Goal: Task Accomplishment & Management: Complete application form

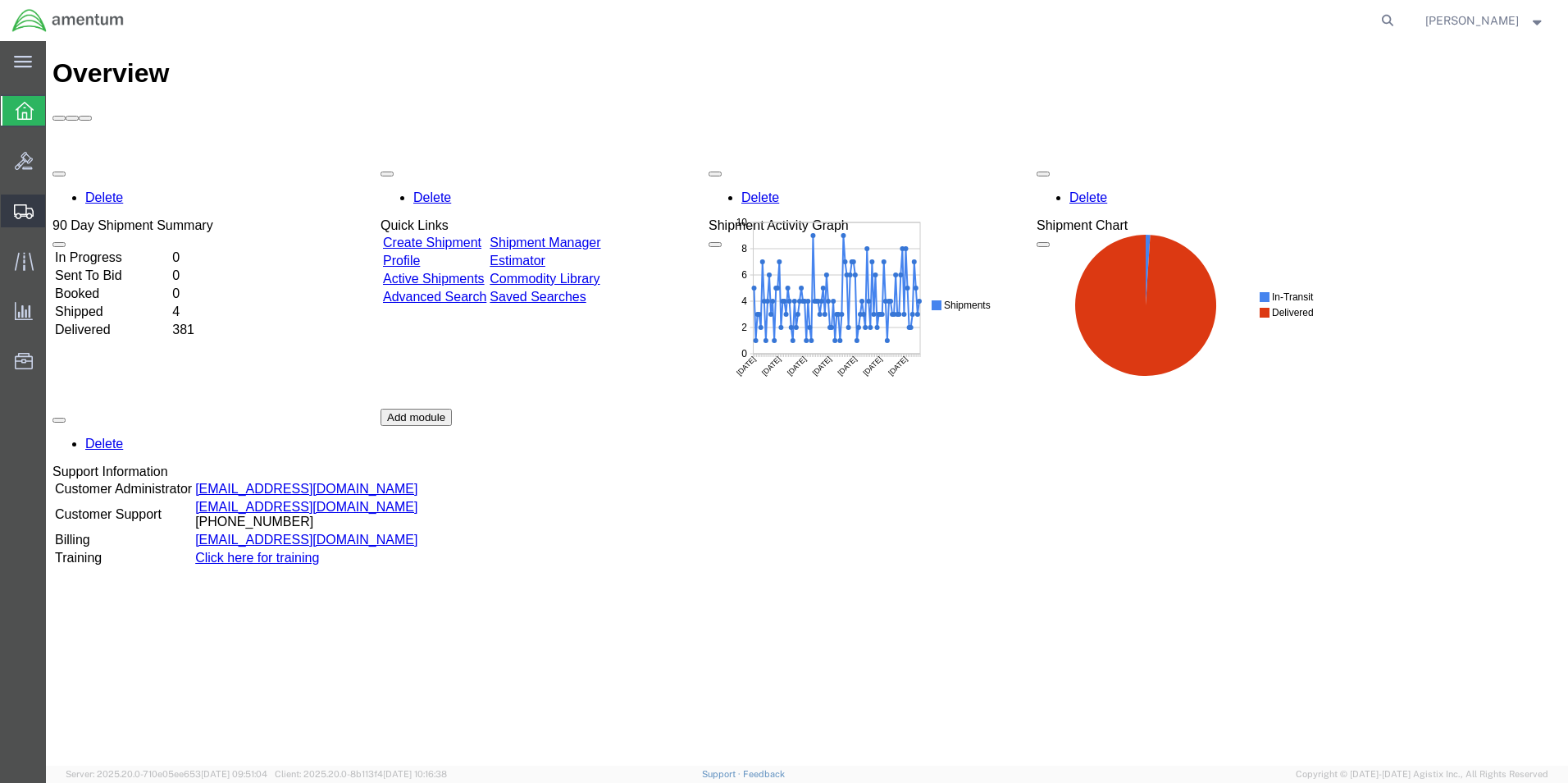
click at [0, 0] on span "Shipment Manager" at bounding box center [0, 0] width 0 height 0
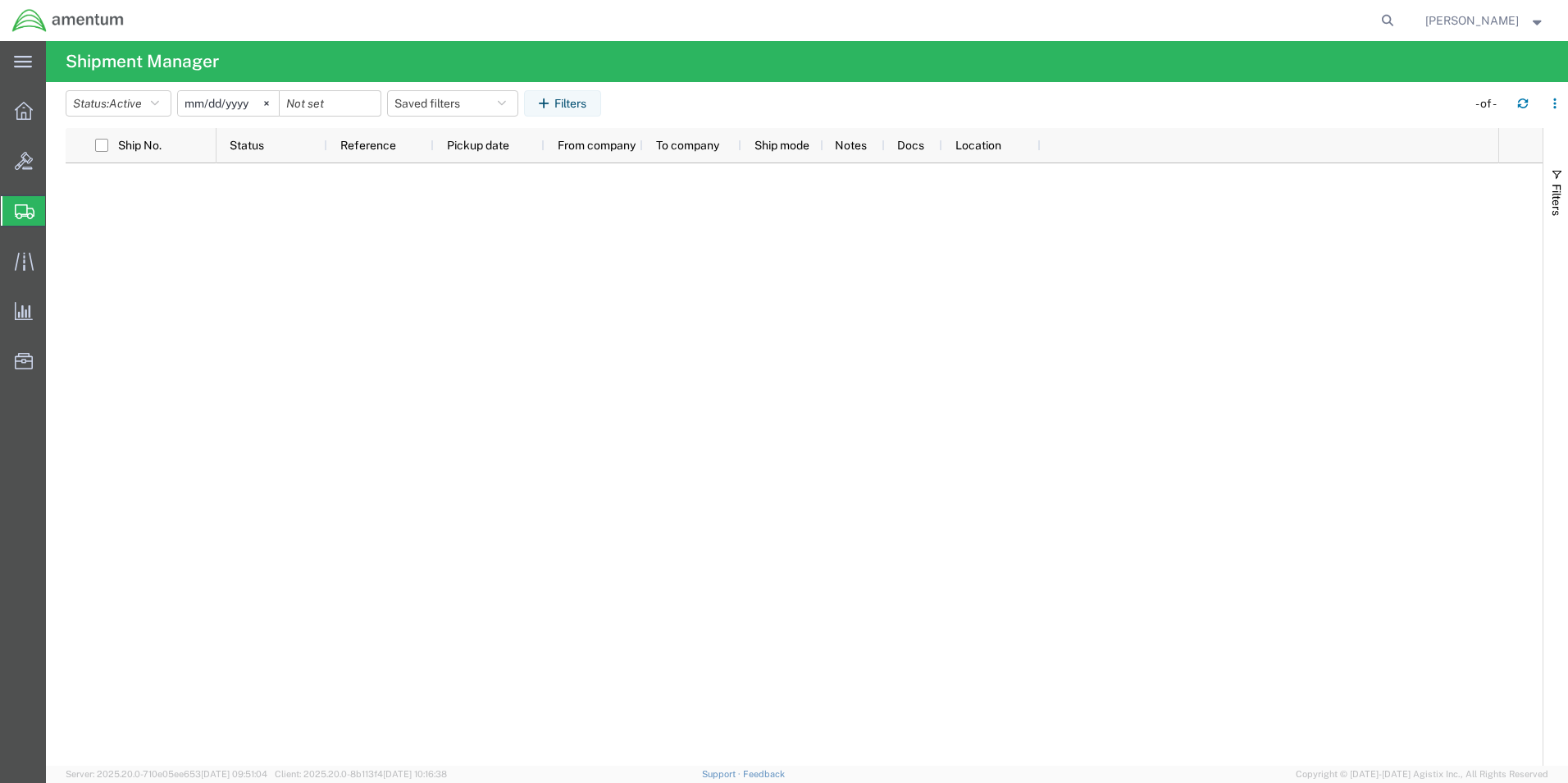
click at [0, 0] on span "Create Shipment" at bounding box center [0, 0] width 0 height 0
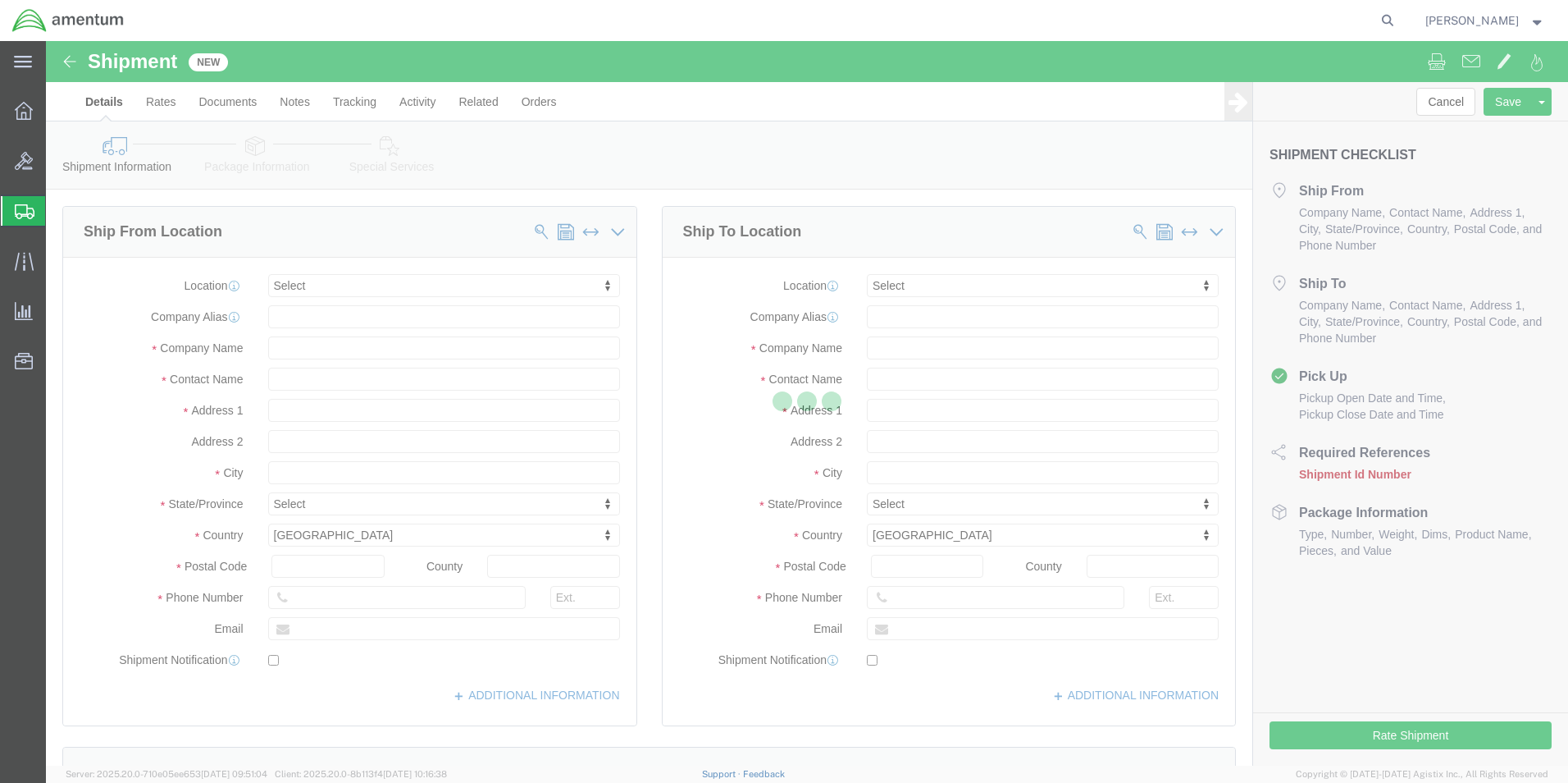
select select
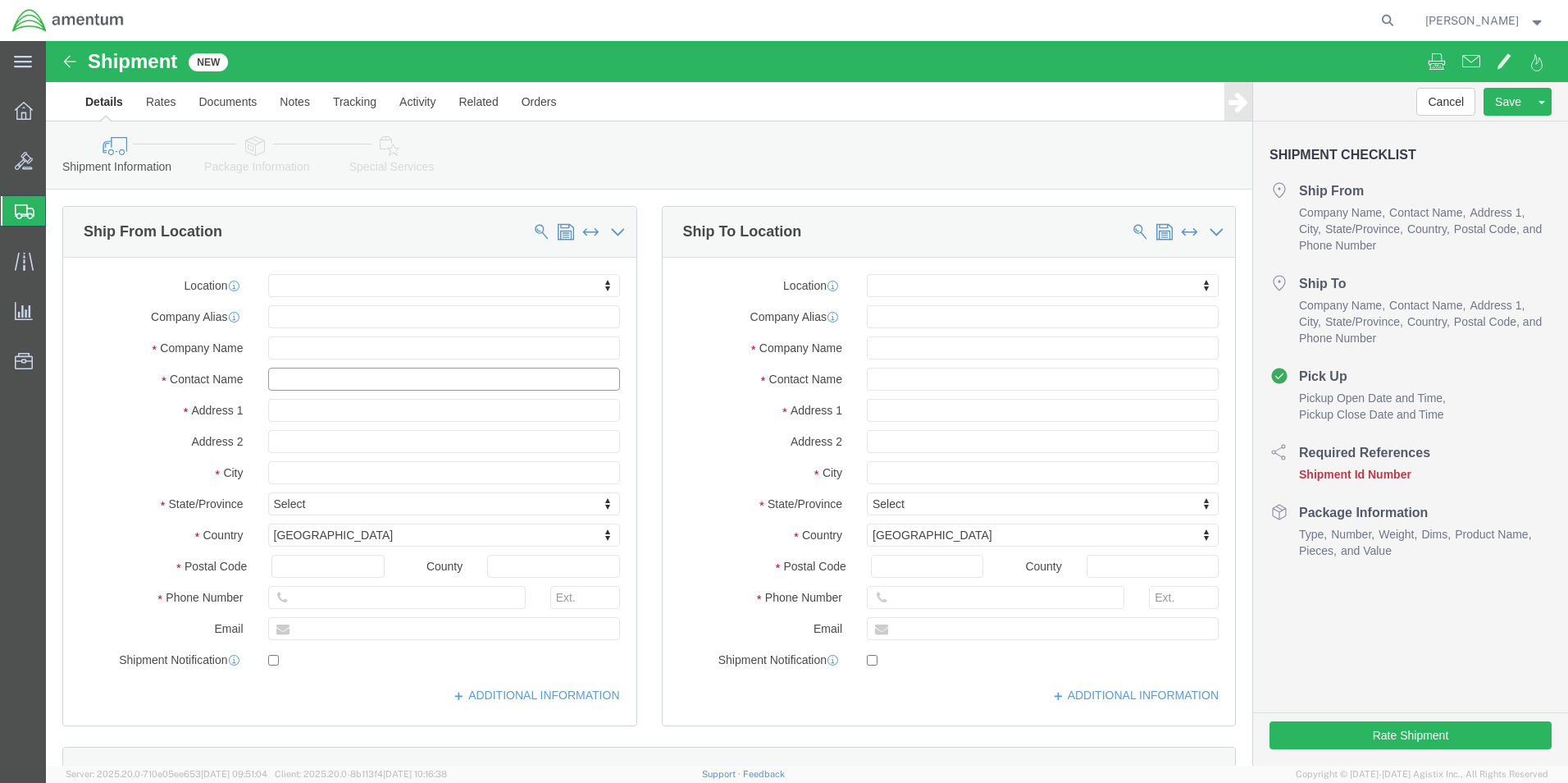
click input "text"
type input "Su"
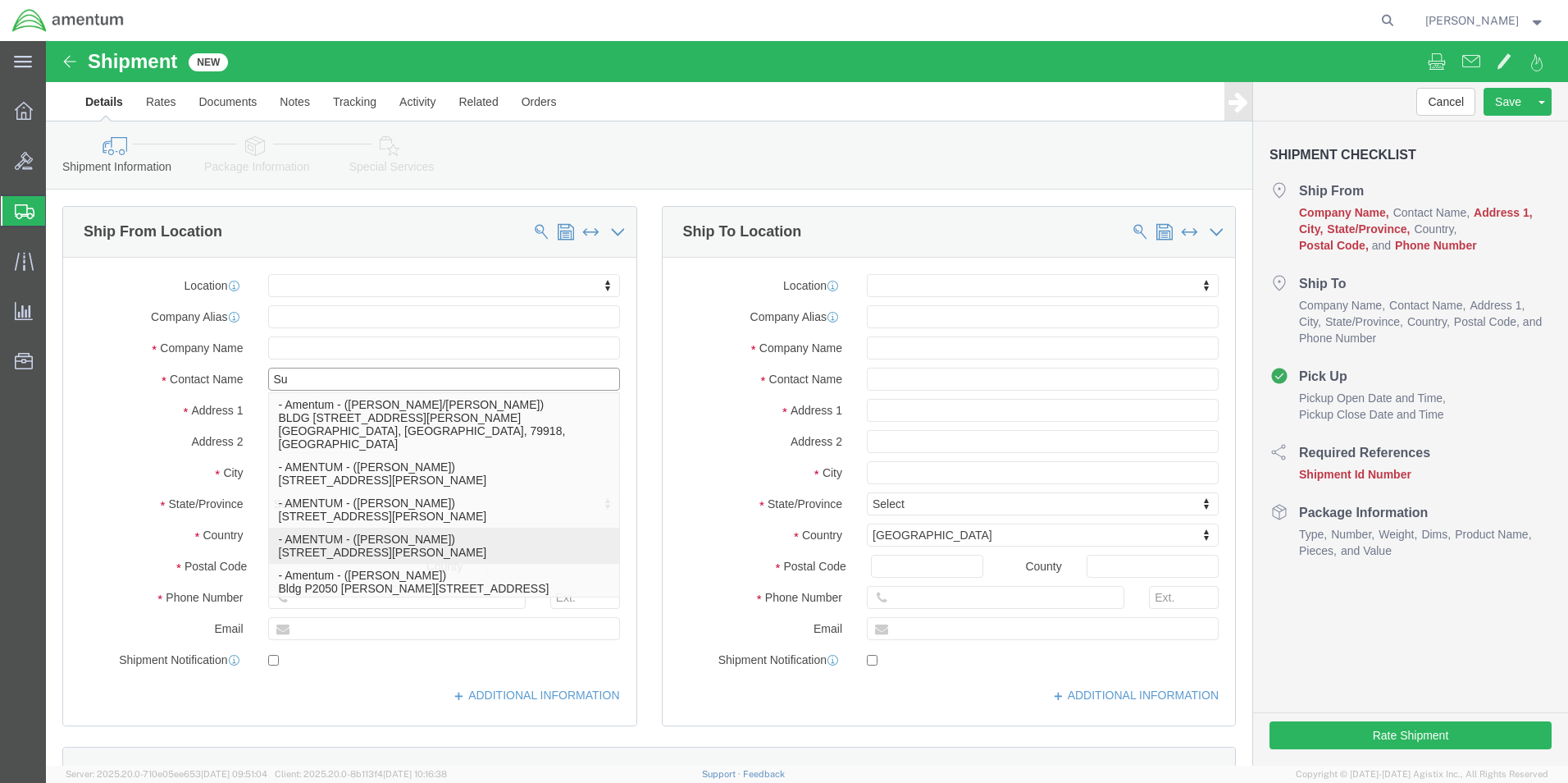
click p "- AMENTUM - ([PERSON_NAME]) [STREET_ADDRESS][PERSON_NAME]"
select select "FL"
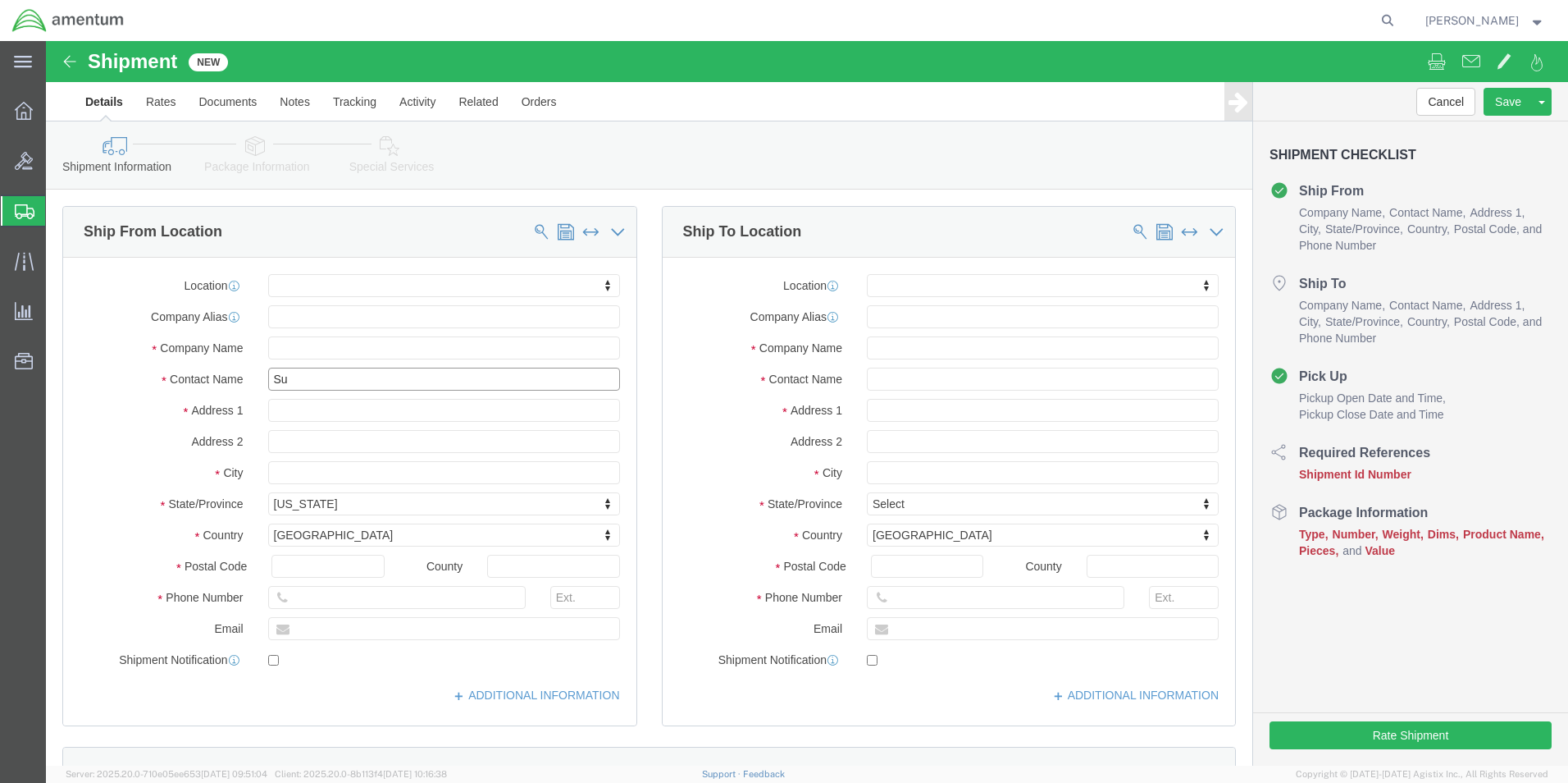
type input "[PERSON_NAME]"
click input "text"
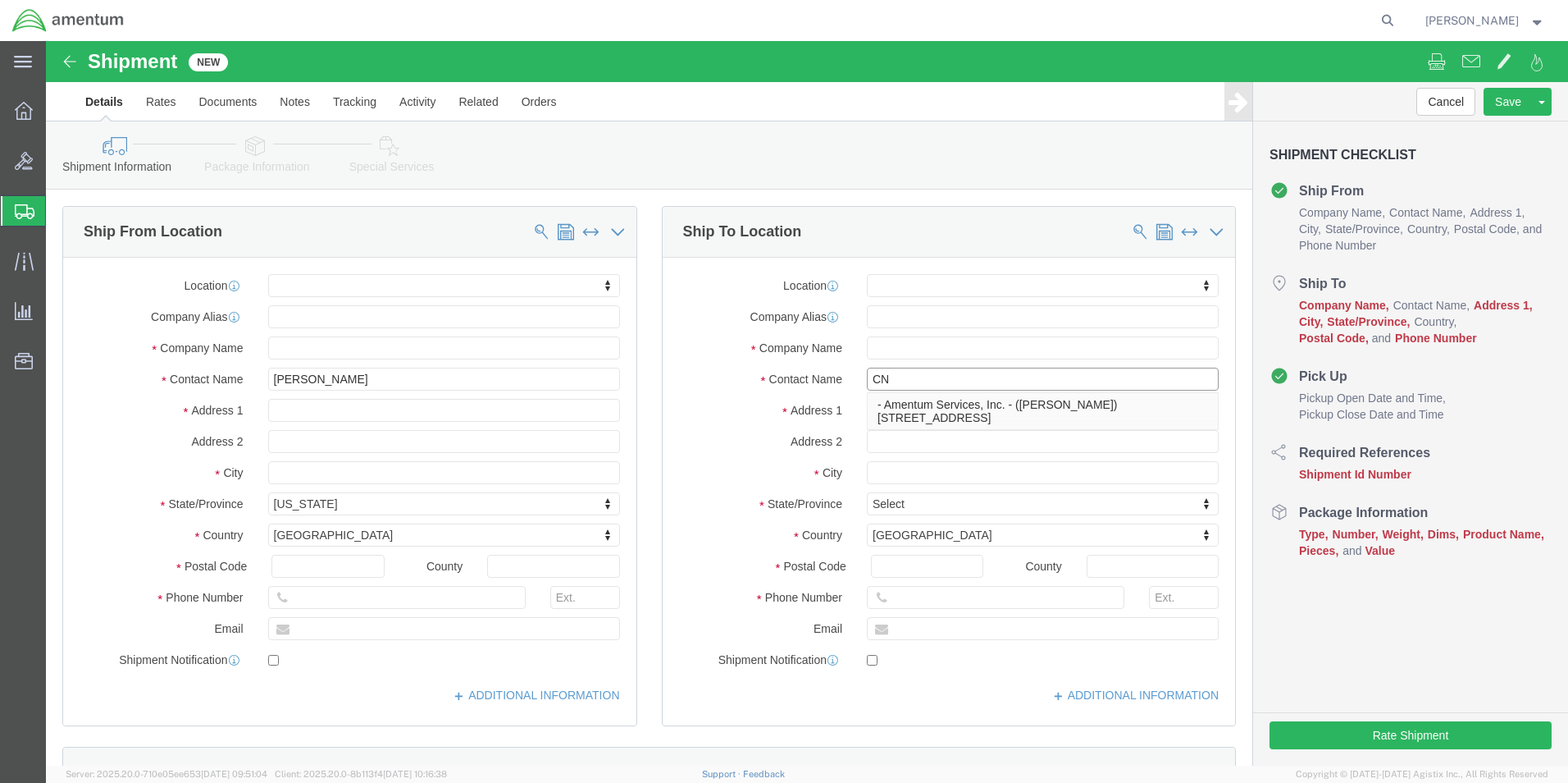
type input "C"
click input "text"
click div "Location My Profile Location [PHONE_NUMBER] [PHONE_NUMBER] [PHONE_NUMBER] [PHON…"
click input "CNATRA"
type input "C"
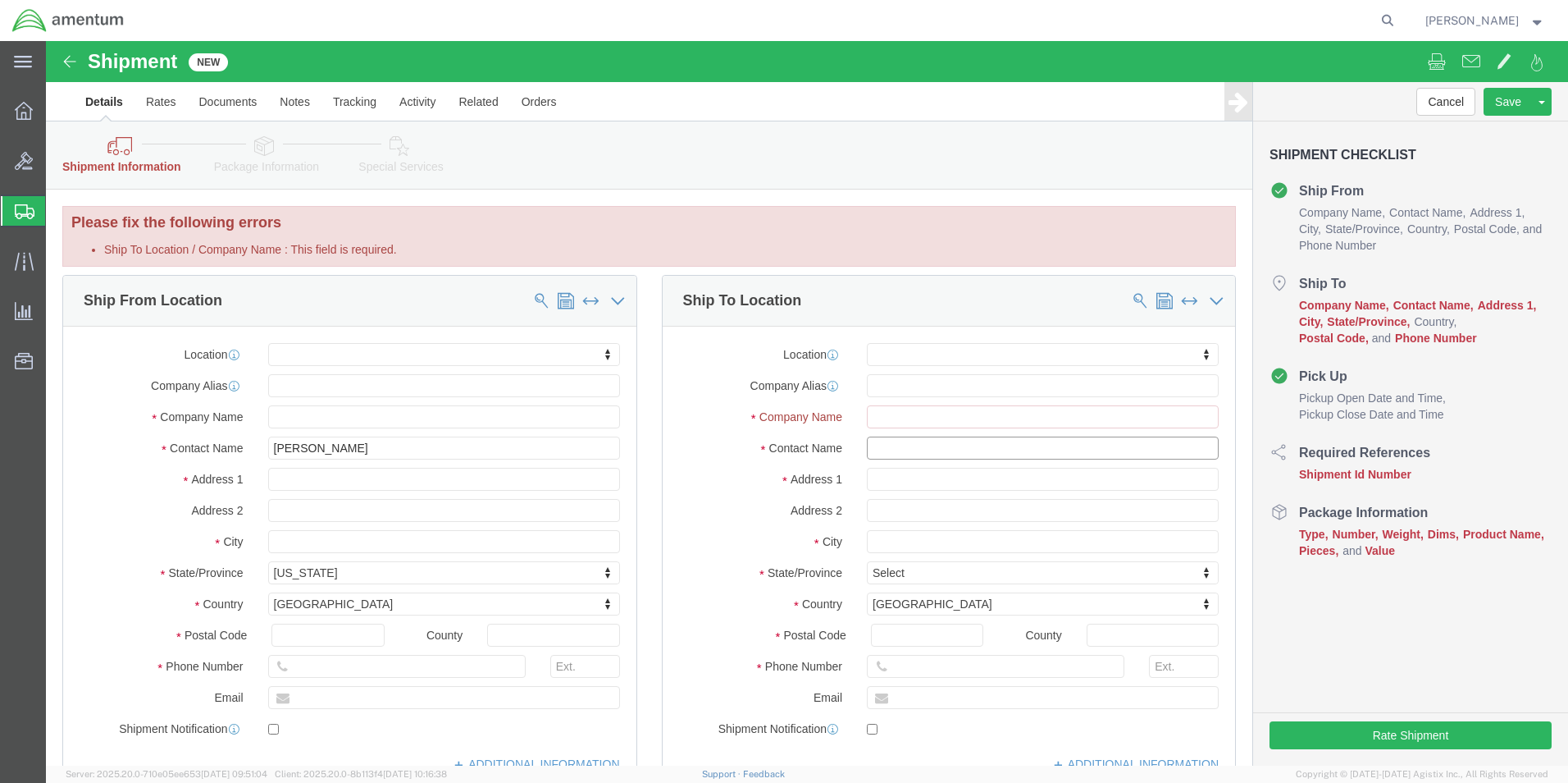
click input "text"
click div "Location My Profile Location [PHONE_NUMBER] [PHONE_NUMBER] [PHONE_NUMBER] [PHON…"
click input "text"
click icon
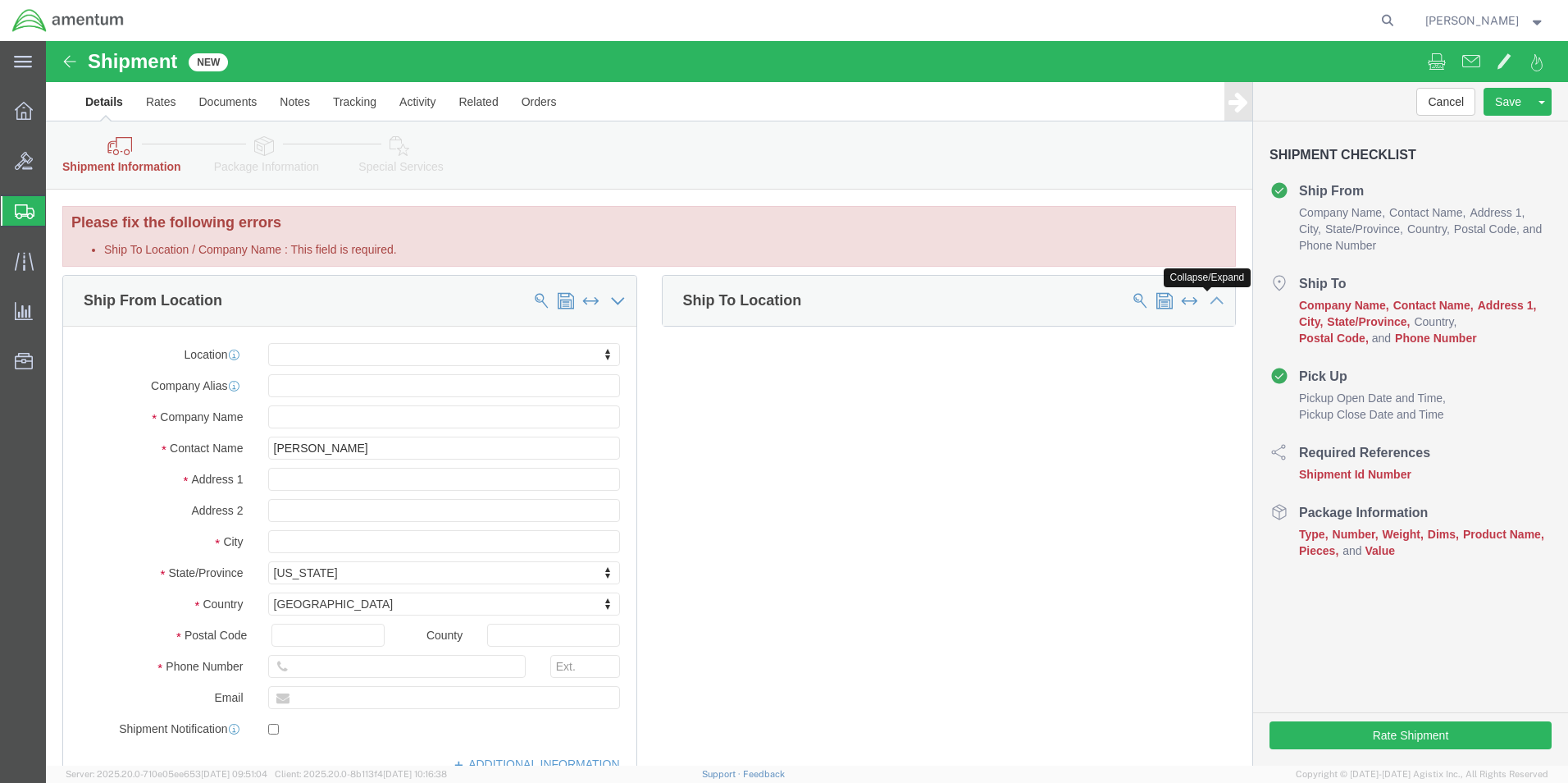
click icon
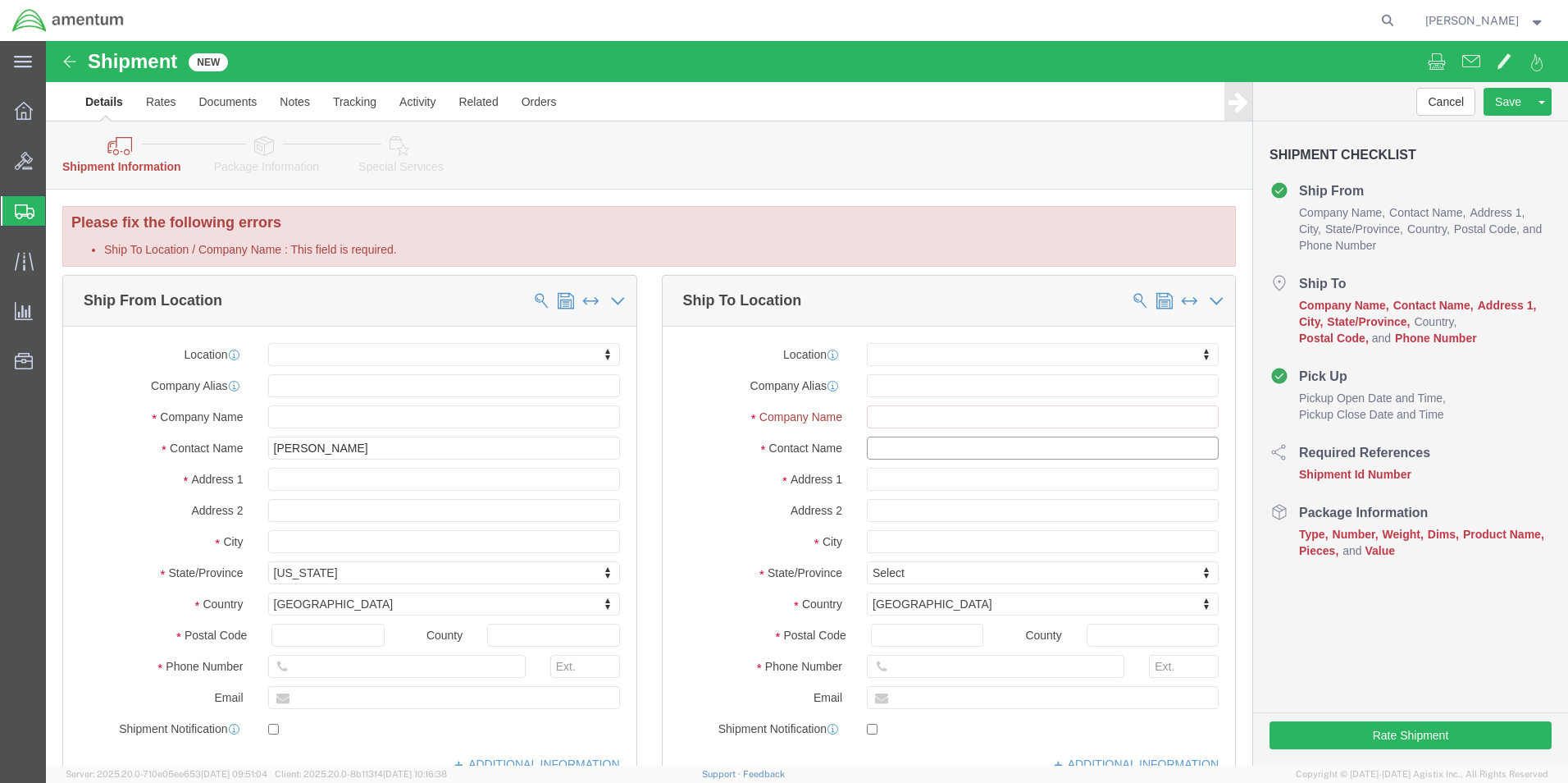
click input "text"
click input "Ship To Location / Company Name : This field is required."
click input "text"
click input "Ship To Location / Company Name : This field is required."
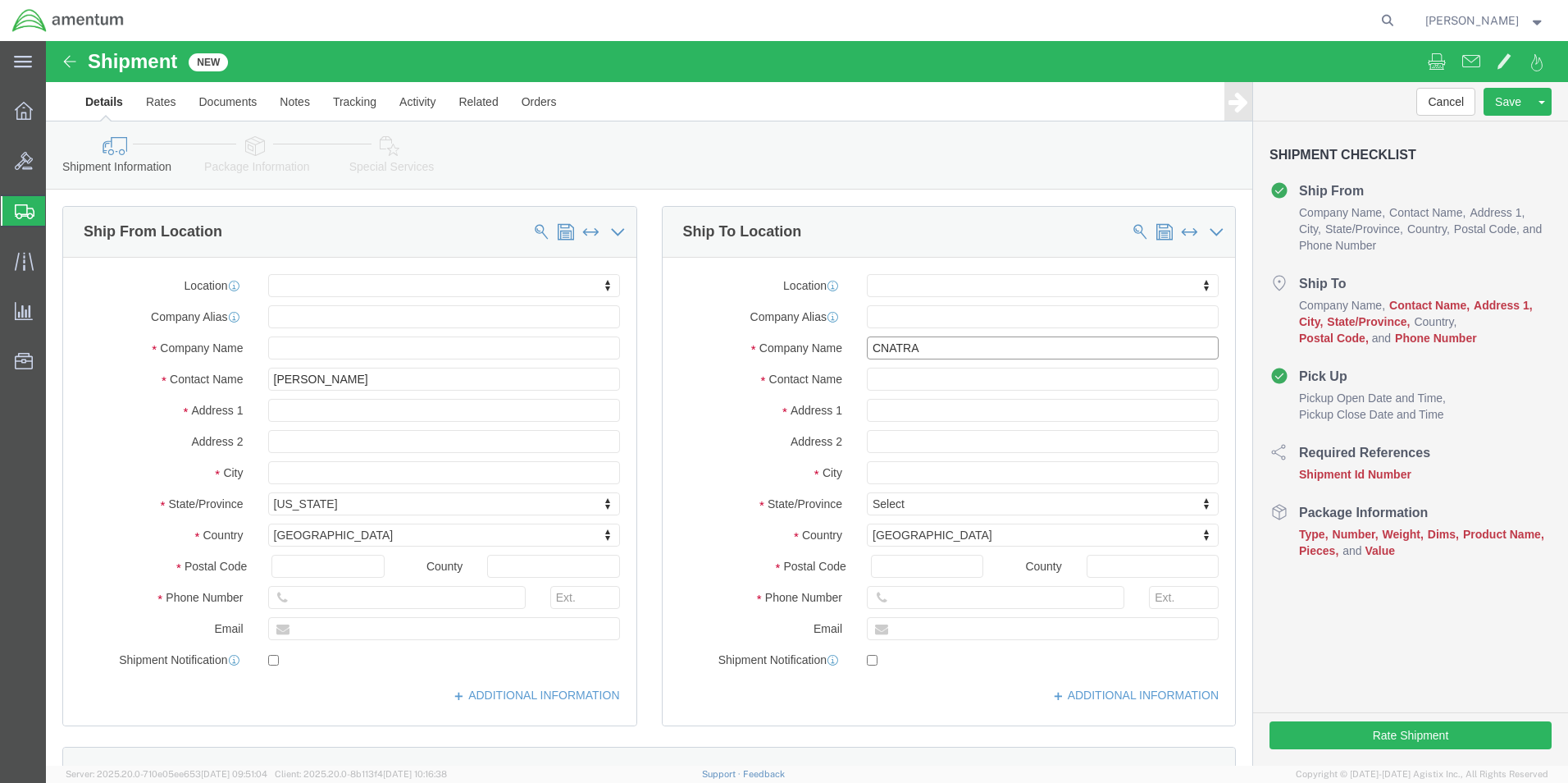
type input "CNATRA"
click input "text"
type input "[STREET_ADDRESS]"
click input "text"
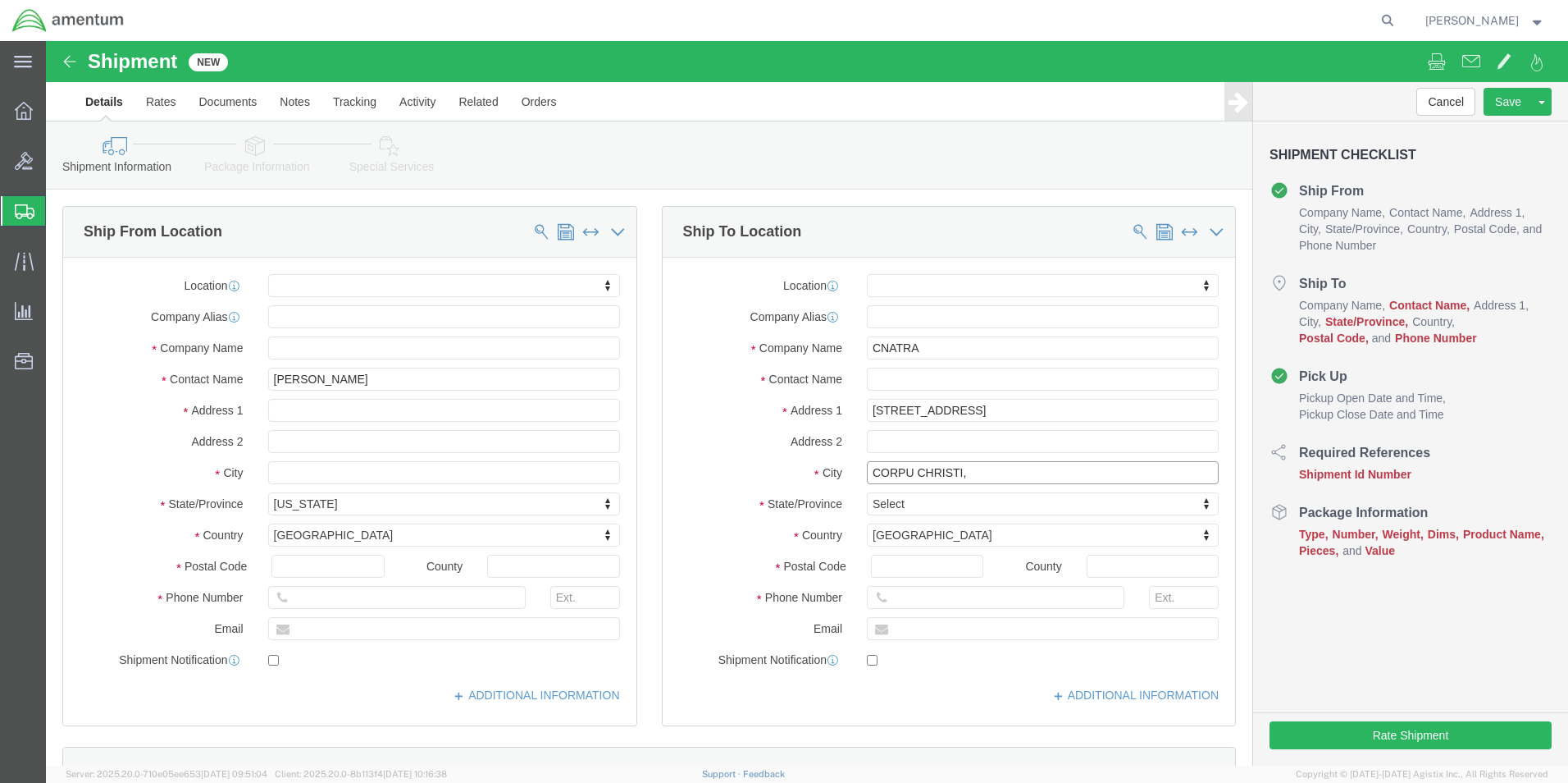
type input "CORPU CHRISTI,"
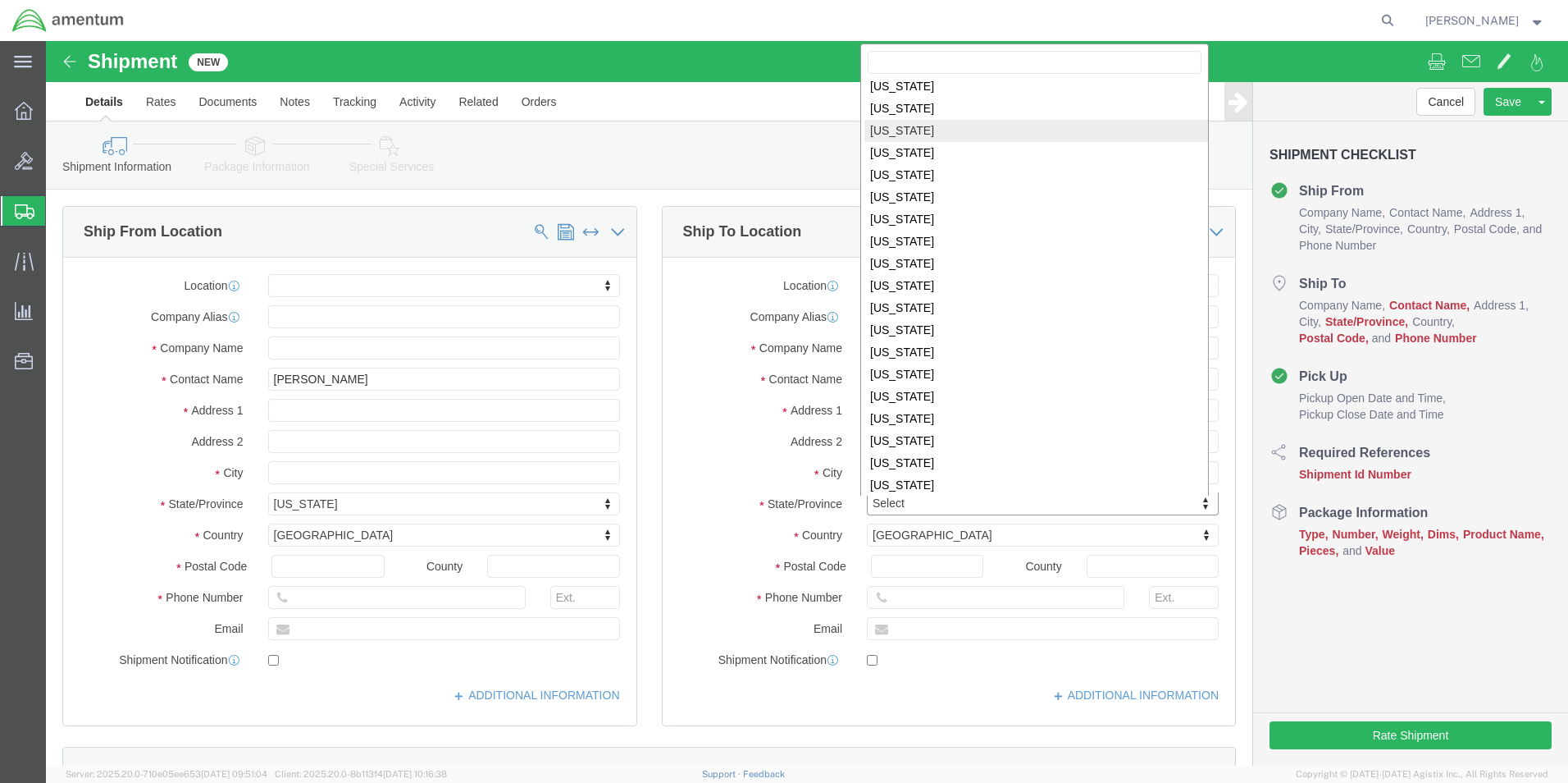
scroll to position [852, 0]
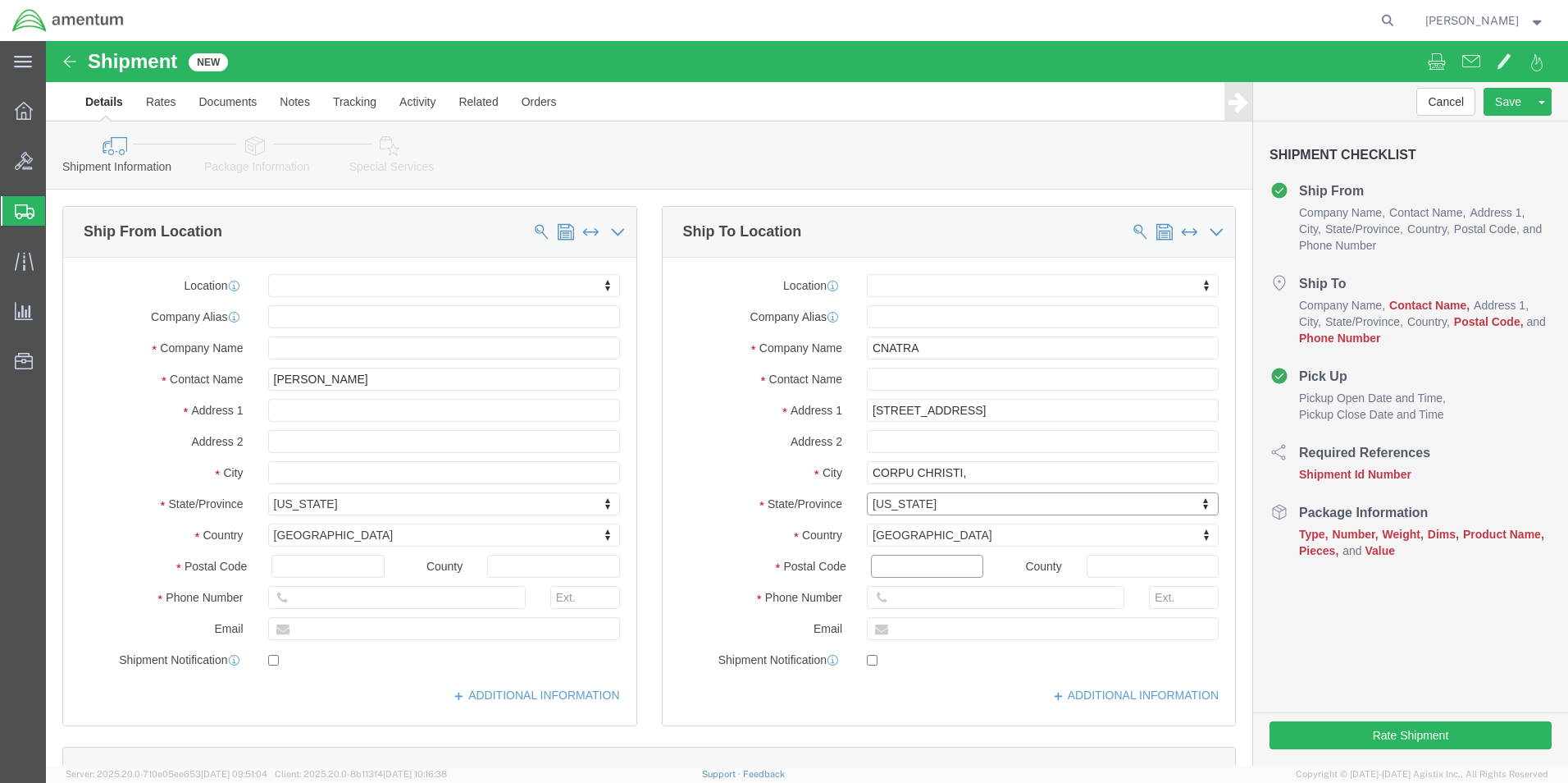
click input "Postal Code"
type input "78419-5041"
click input "text"
click label "County"
click input "text"
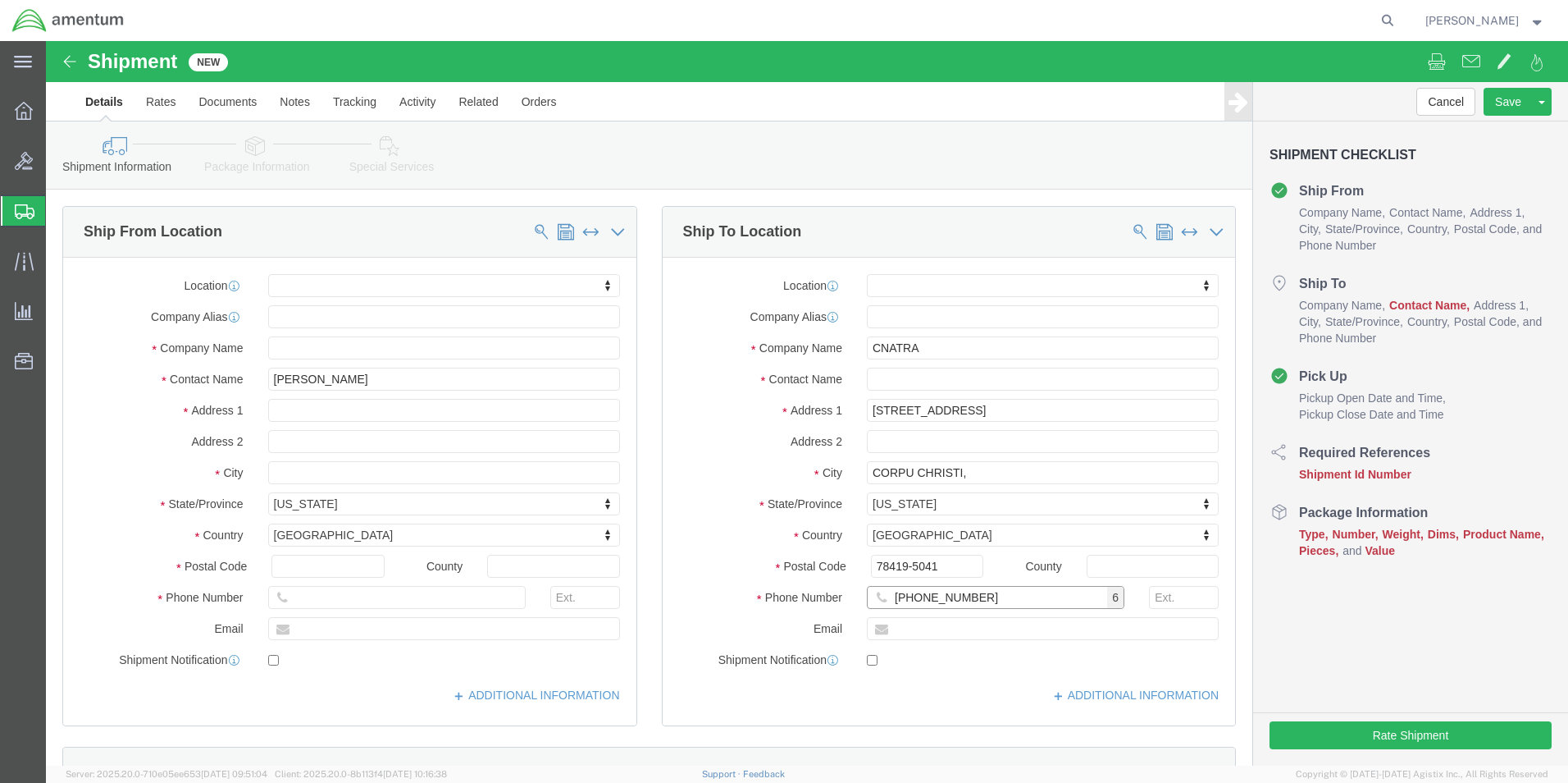
type input "[PHONE_NUMBER]"
click input "text"
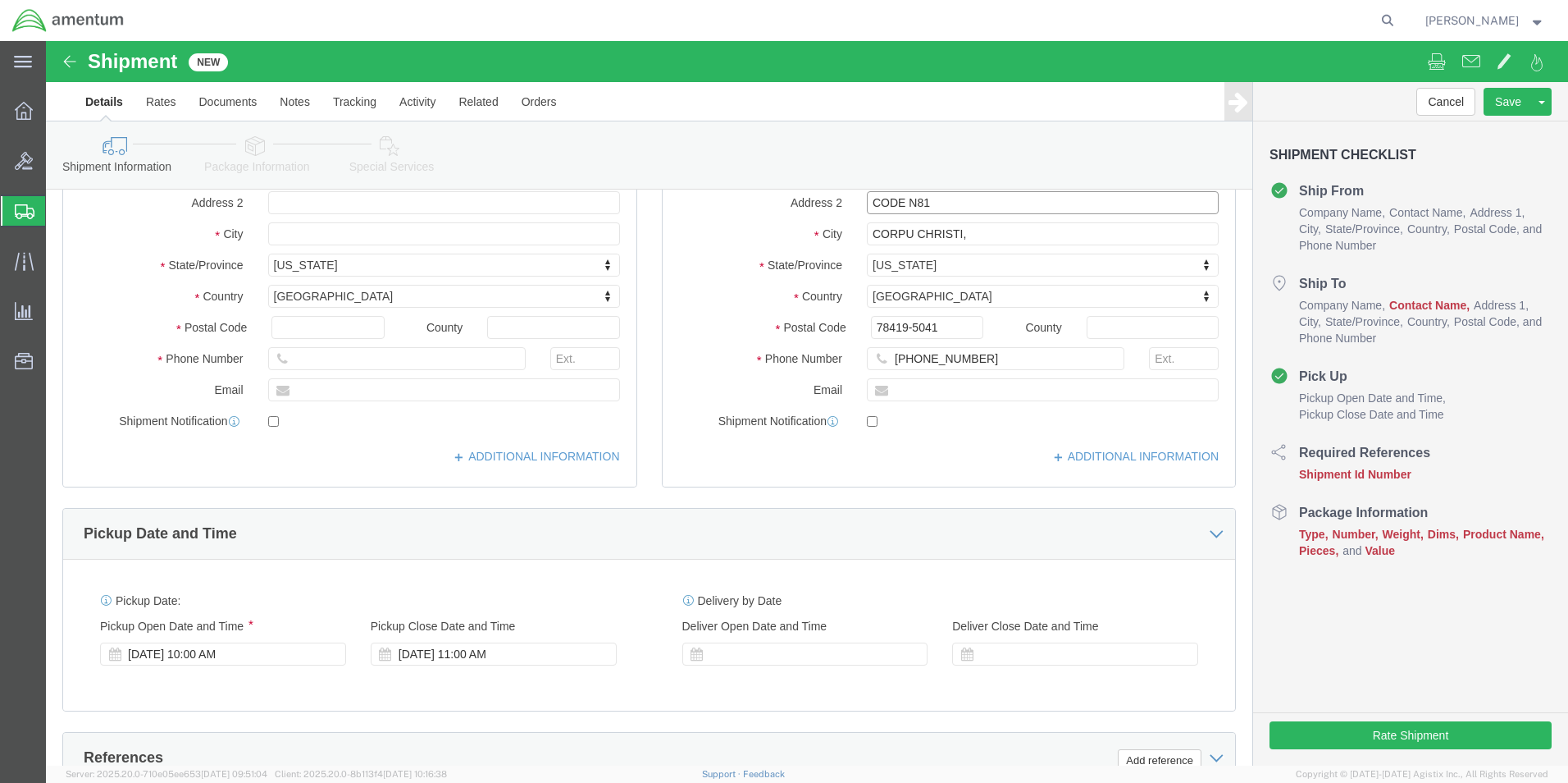
scroll to position [246, 0]
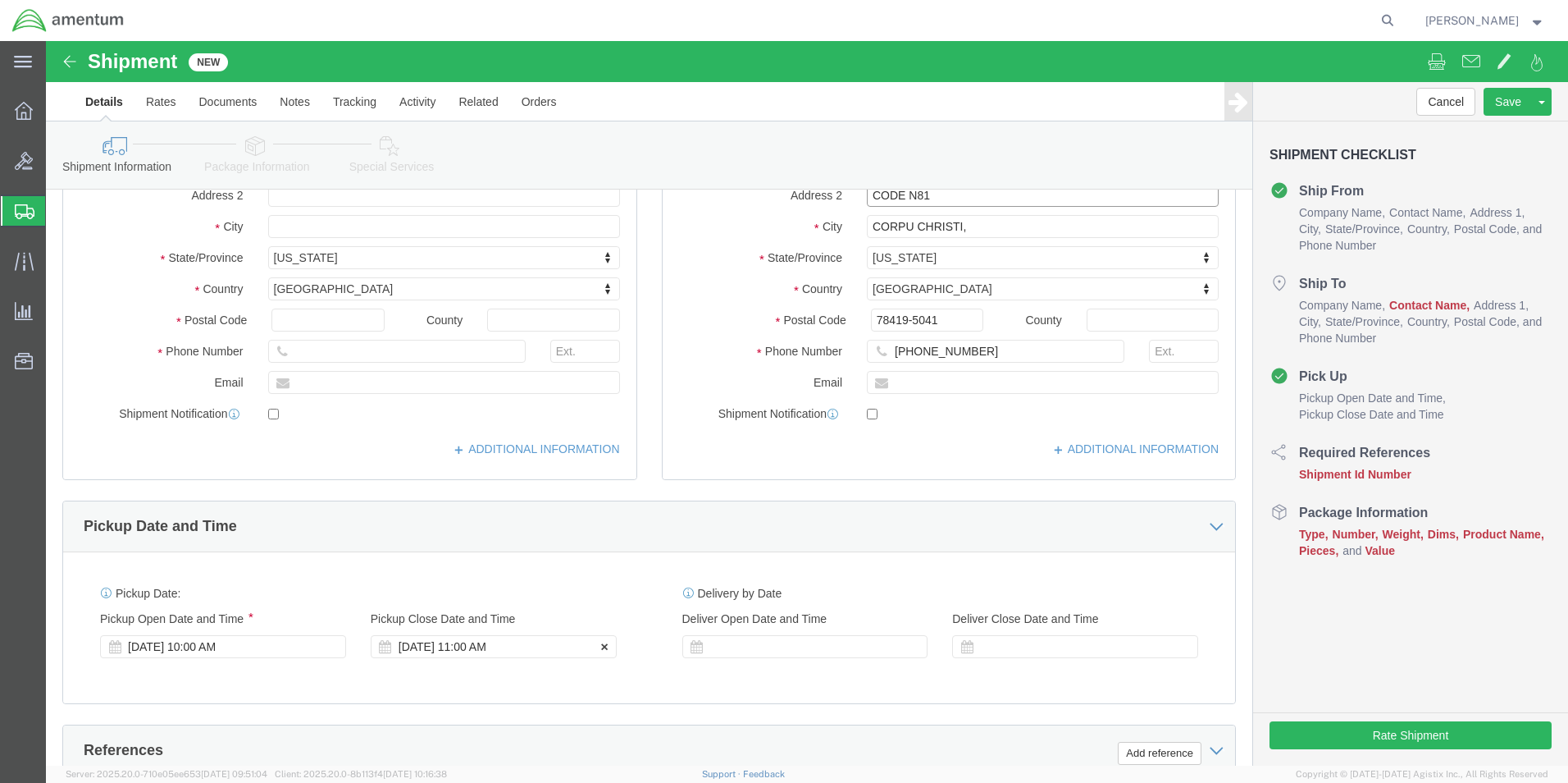
type input "CODE N81"
click div "[DATE] 11:00 AM"
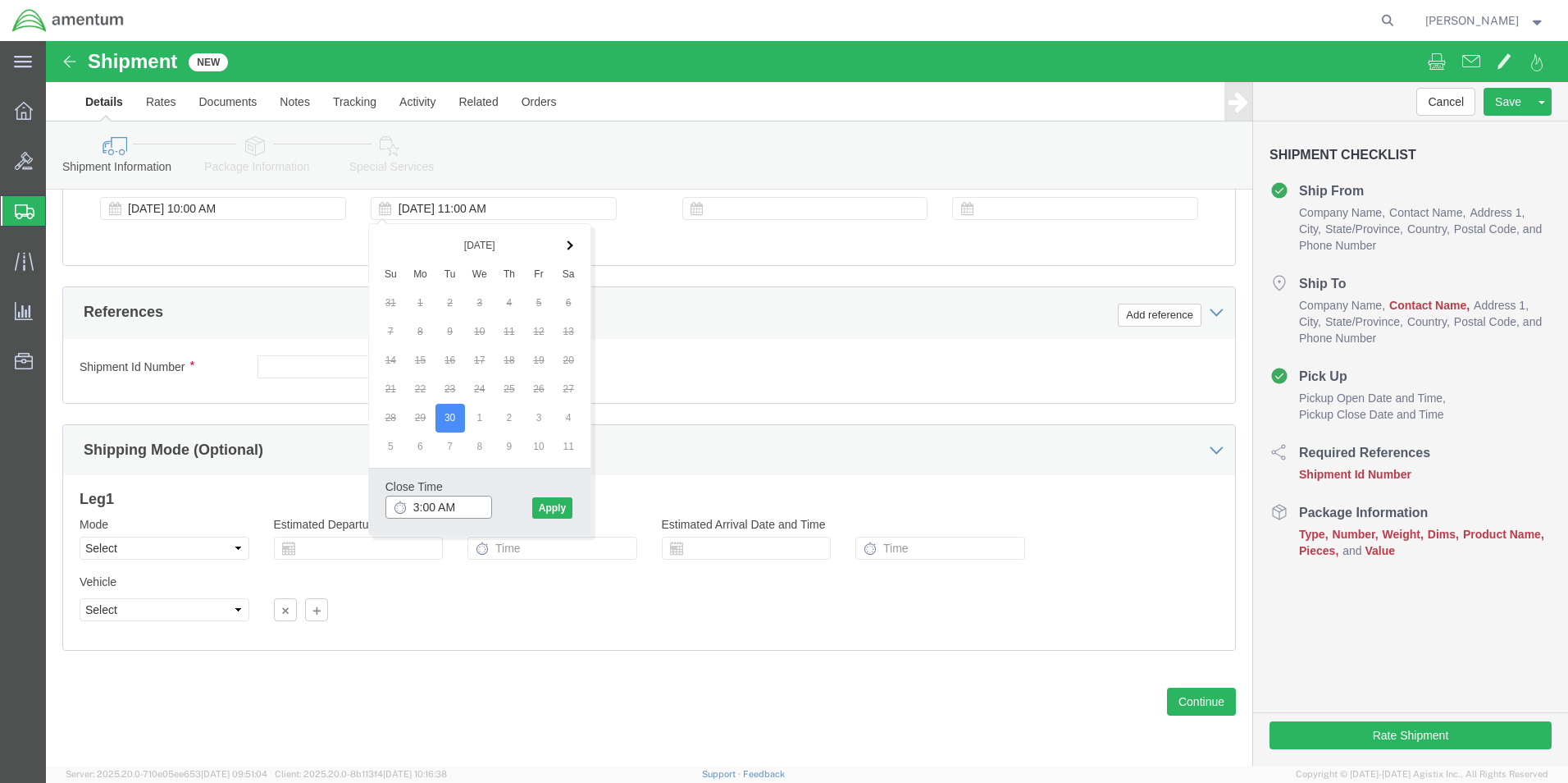
click input "3:00 AM"
type input "3:00 PM"
click button "Apply"
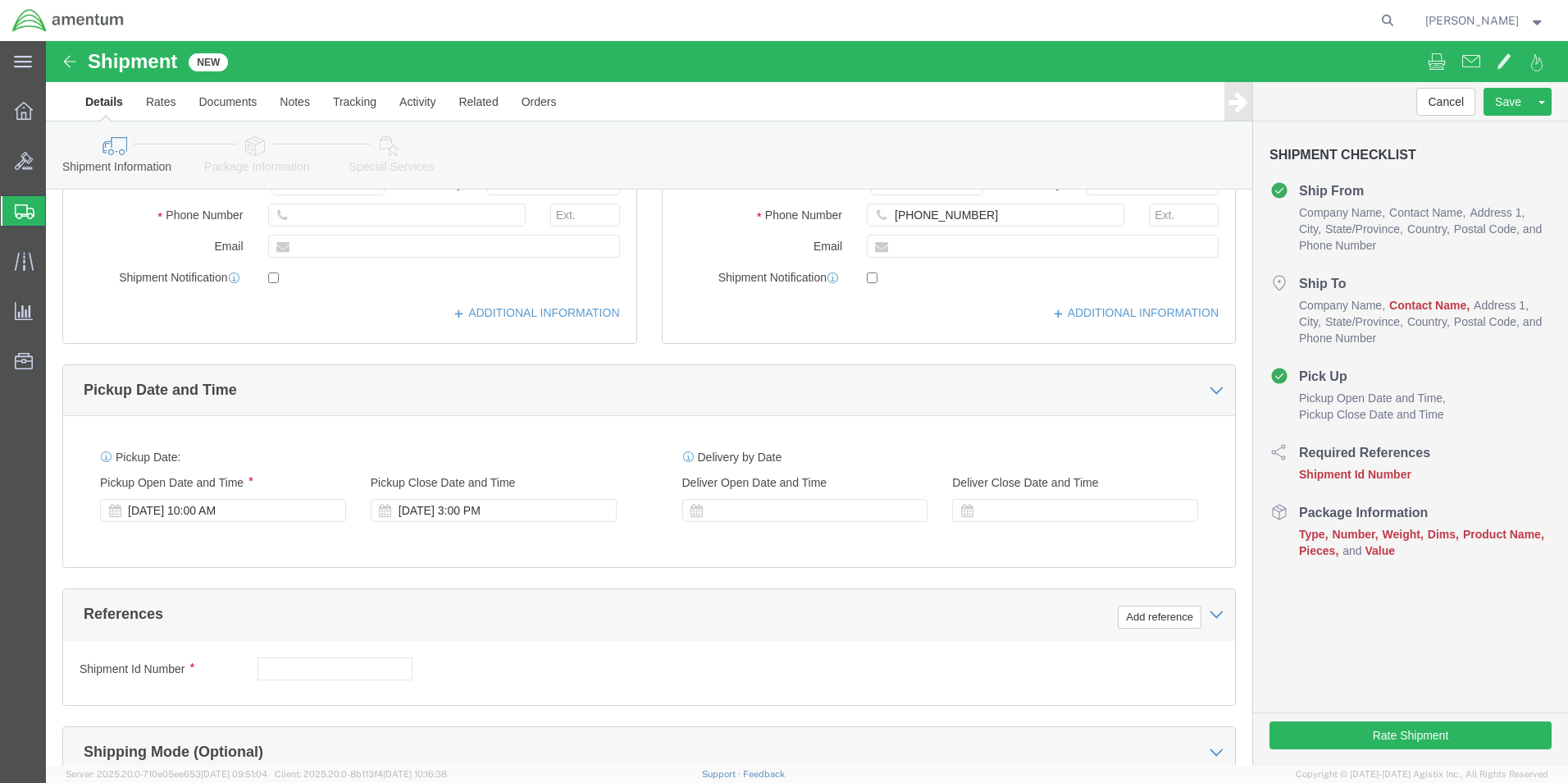
scroll to position [356, 0]
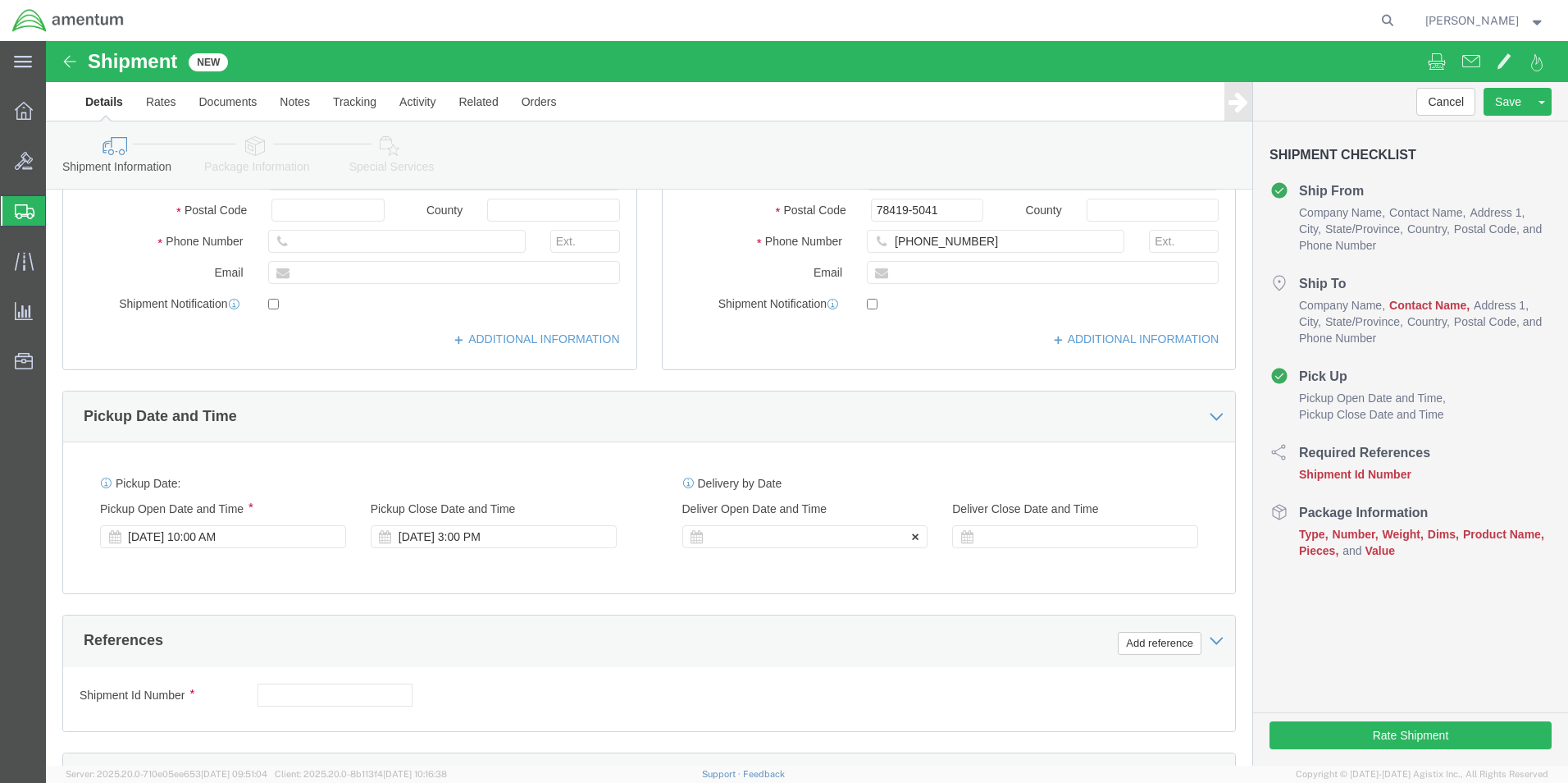
click div
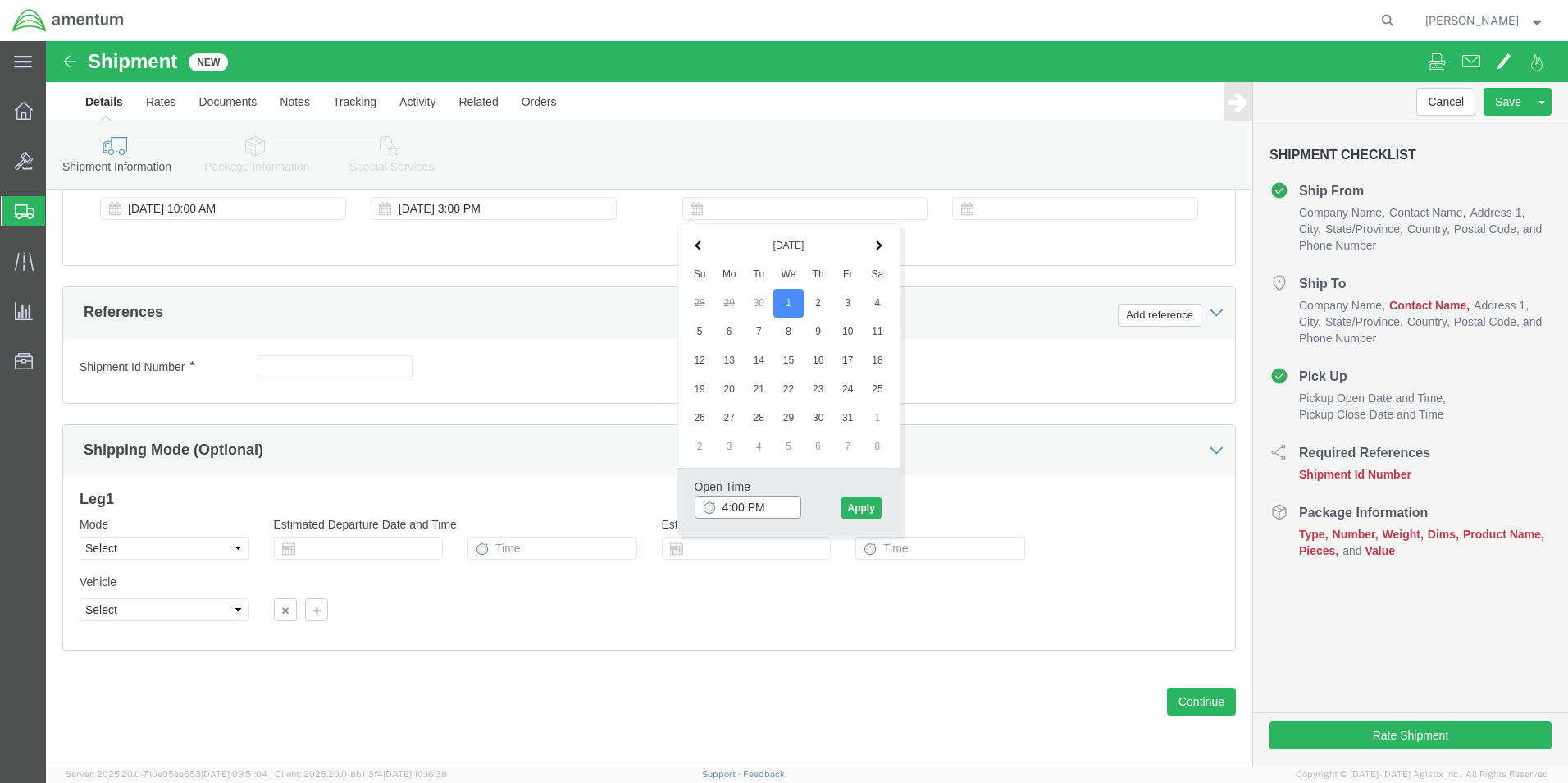
click input "4:00 PM"
click input "7:00 PM"
type input "7:00 AM"
click button "Apply"
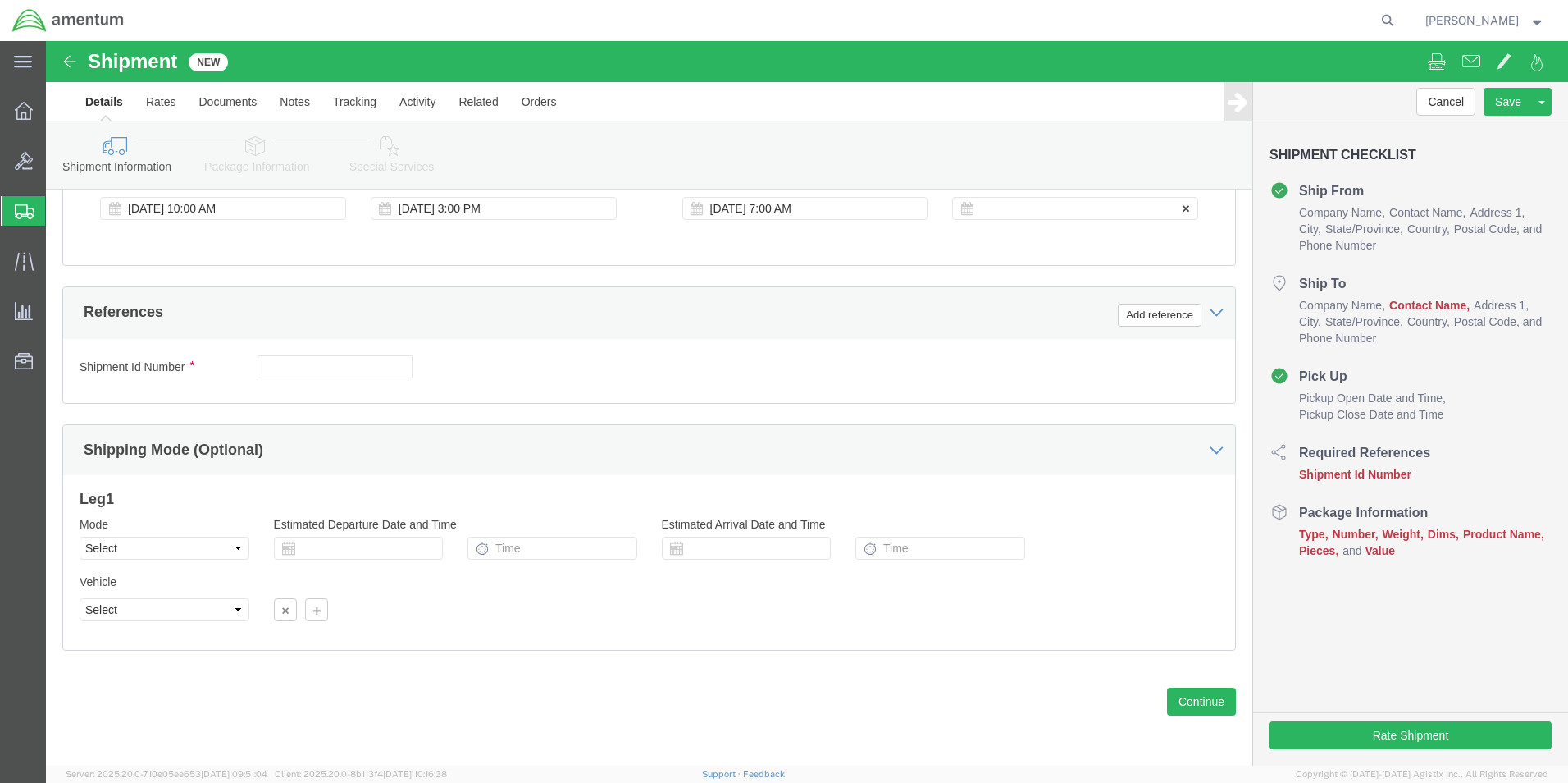
click div
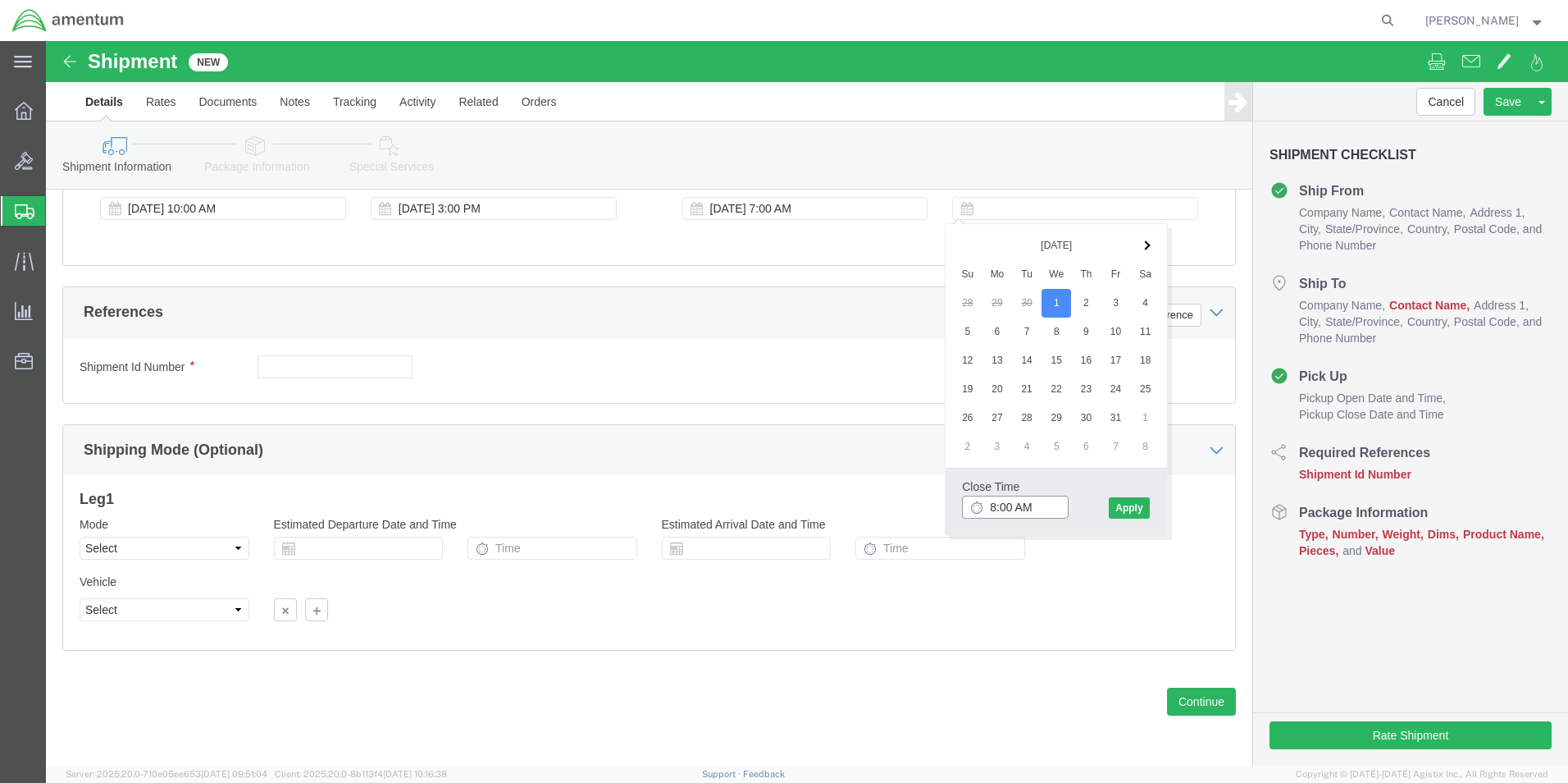
click input "8:00 AM"
click input "3:00 AM"
type input "3:00 PM"
click button "Apply"
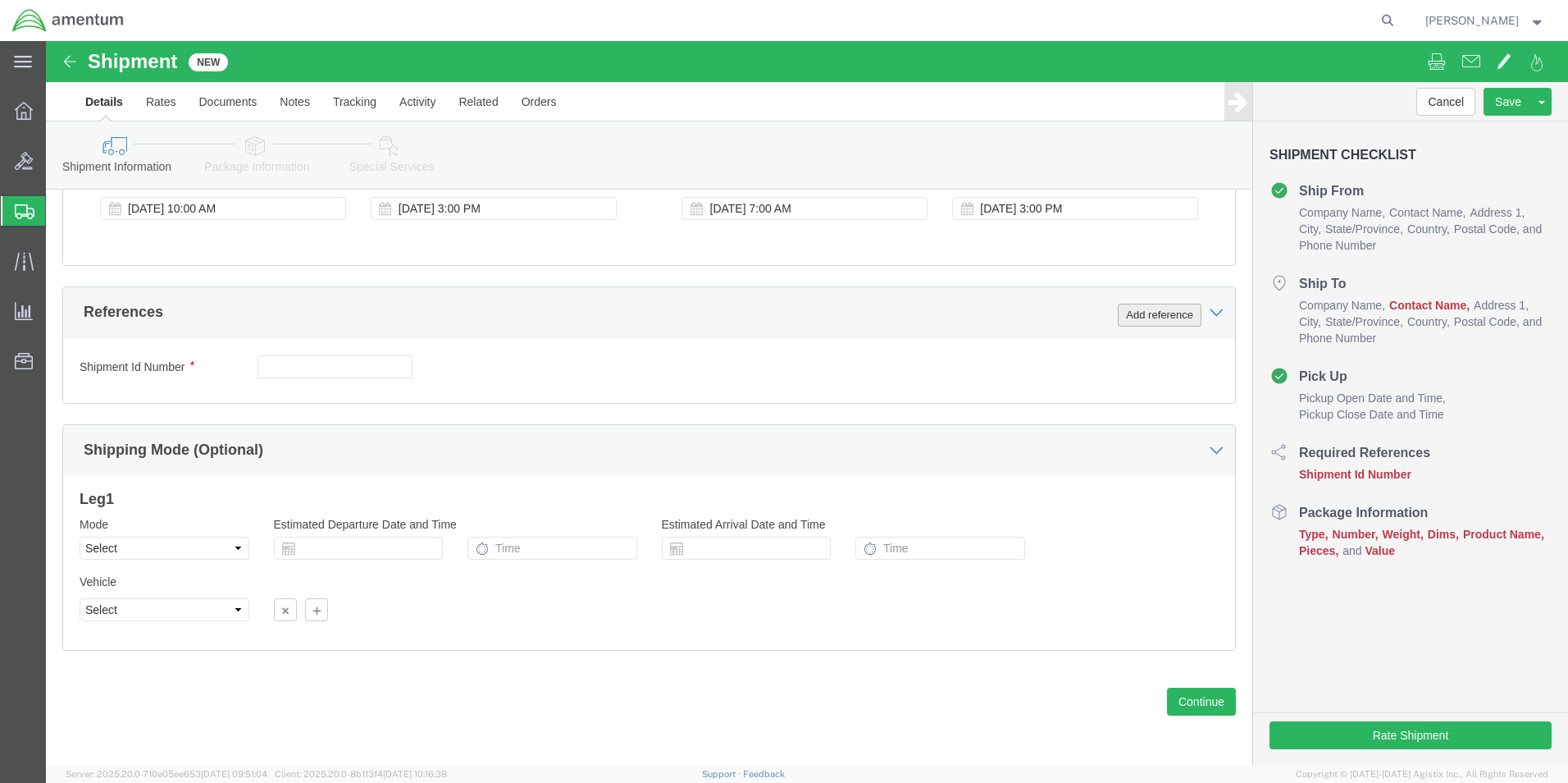
click button "Add reference"
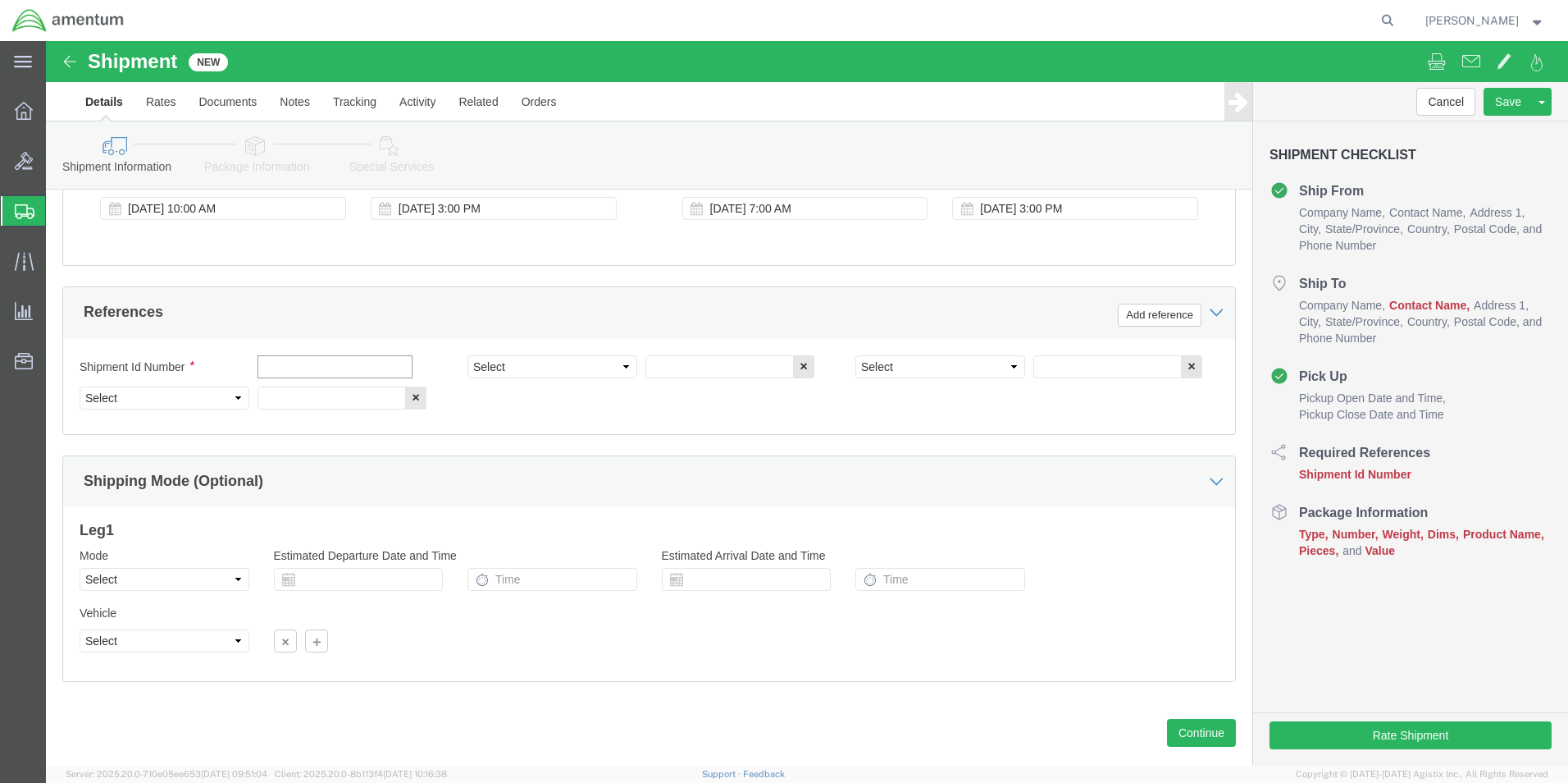
click input "text"
type input "6000"
click select "Select Account Type Activity ID Airline Appointment Number ASN Batch Request # …"
select select "DEPT"
click select "Select Account Type Activity ID Airline Appointment Number ASN Batch Request # …"
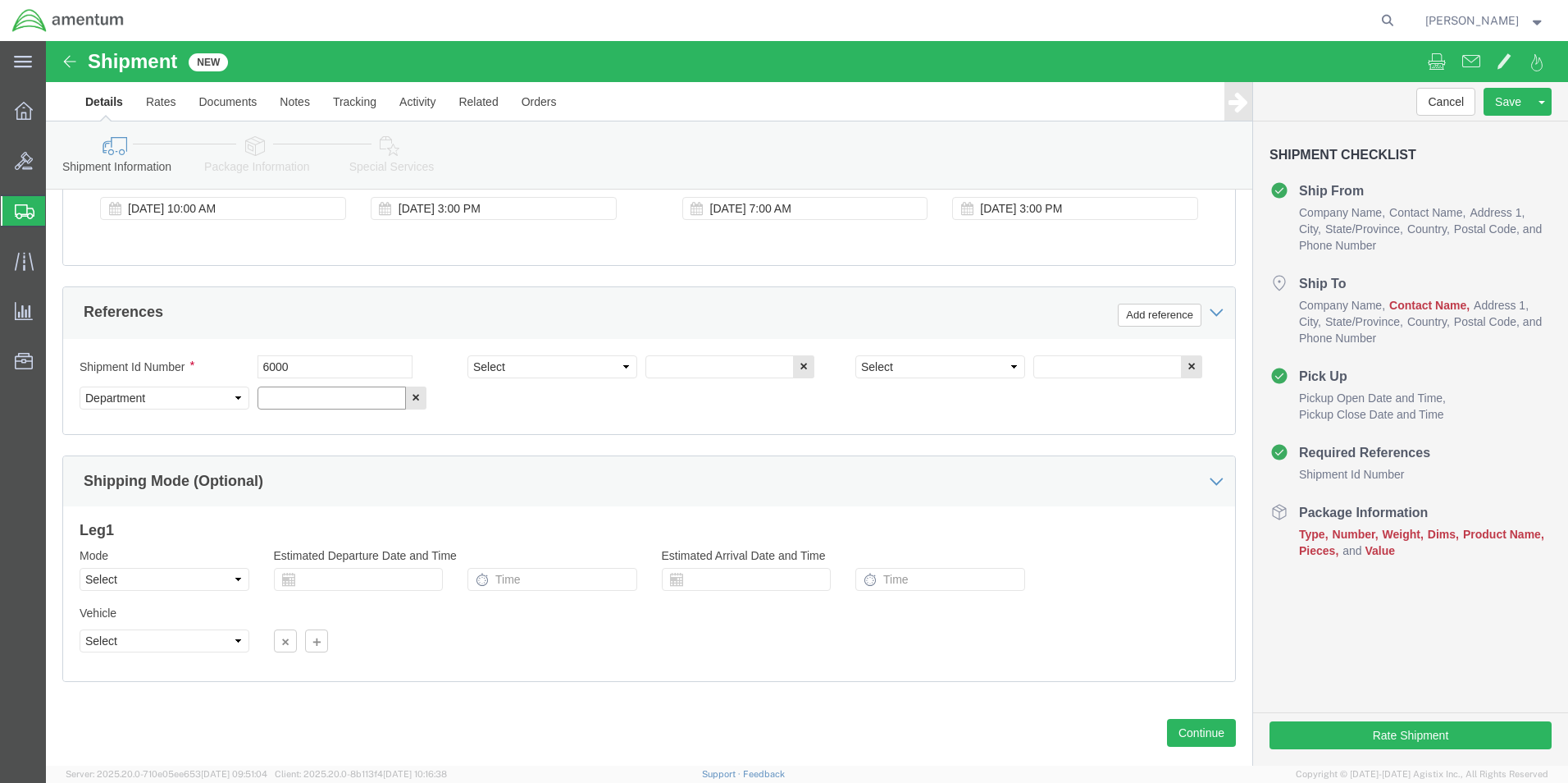
click input "text"
type input "T44"
click select "Select Account Type Activity ID Airline Appointment Number ASN Batch Request # …"
select select "PROJNUM"
click select "Select Account Type Activity ID Airline Appointment Number ASN Batch Request # …"
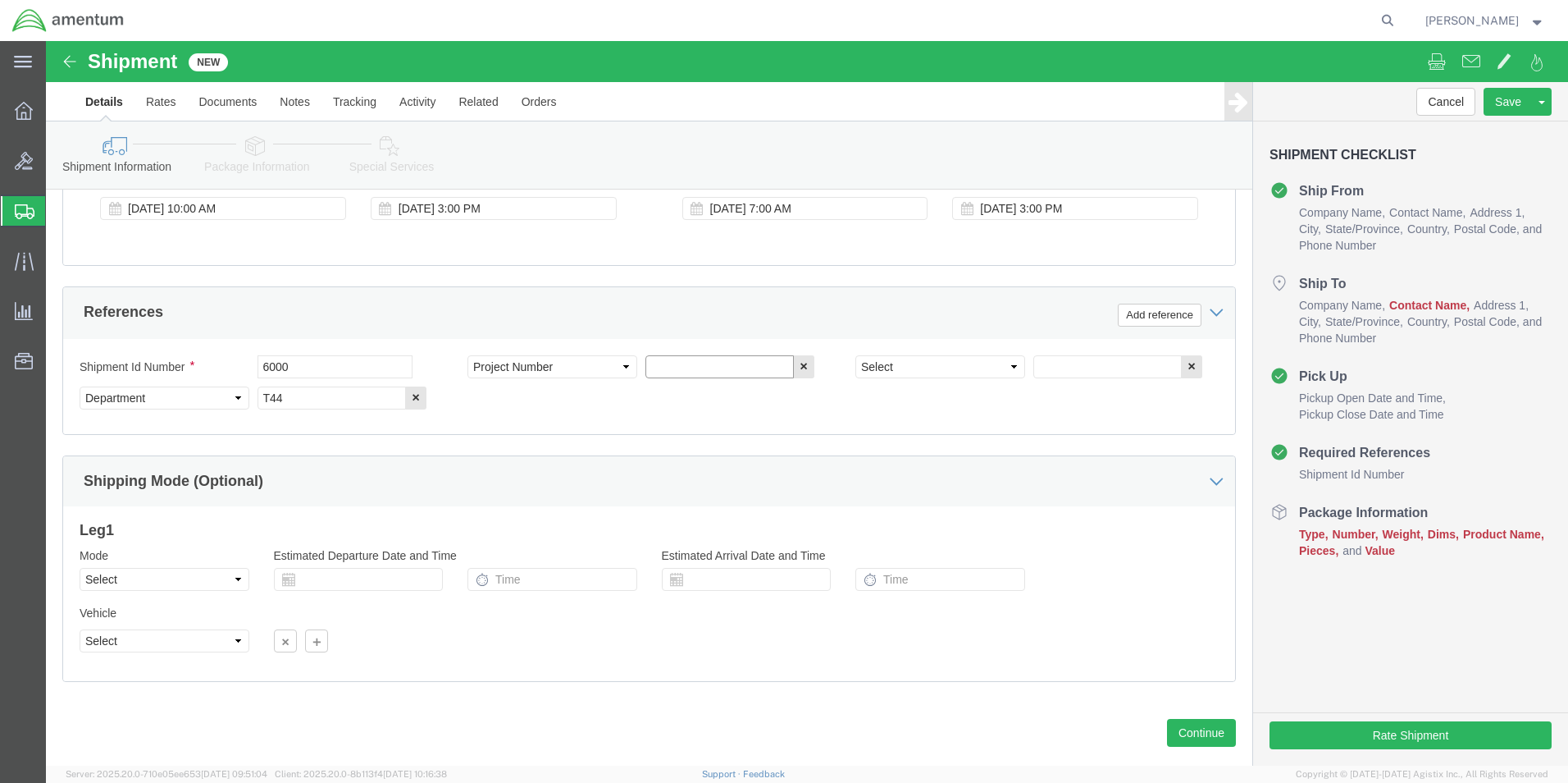
click input "text"
type input "6097.5.000.00.F.00.0.00W.000"
click select "Select Account Type Activity ID Airline Appointment Number ASN Batch Request # …"
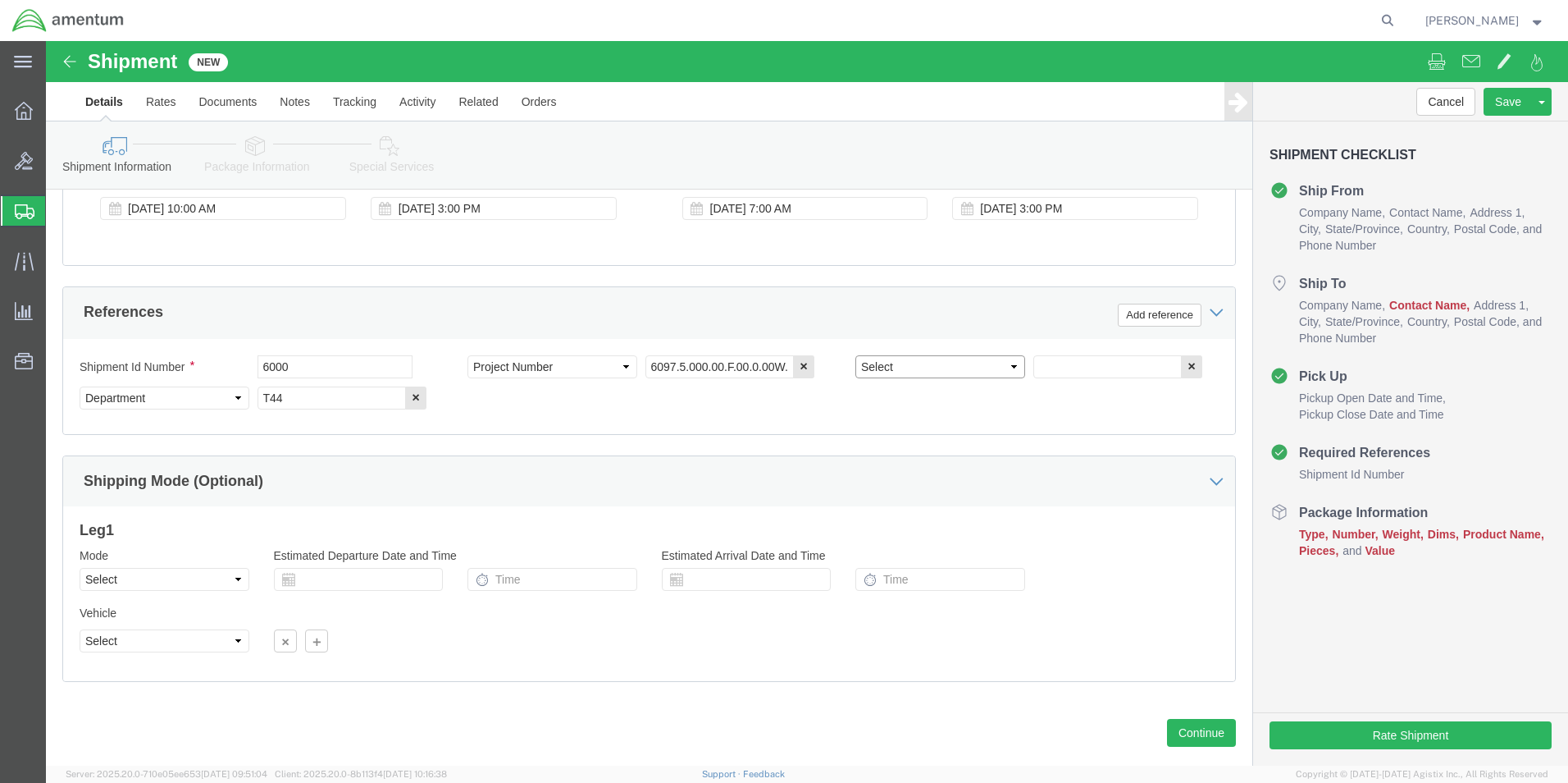
select select "PCKSLIP"
click select "Select Account Type Activity ID Airline Appointment Number ASN Batch Request # …"
click input "text"
type input "157349"
click button "Continue"
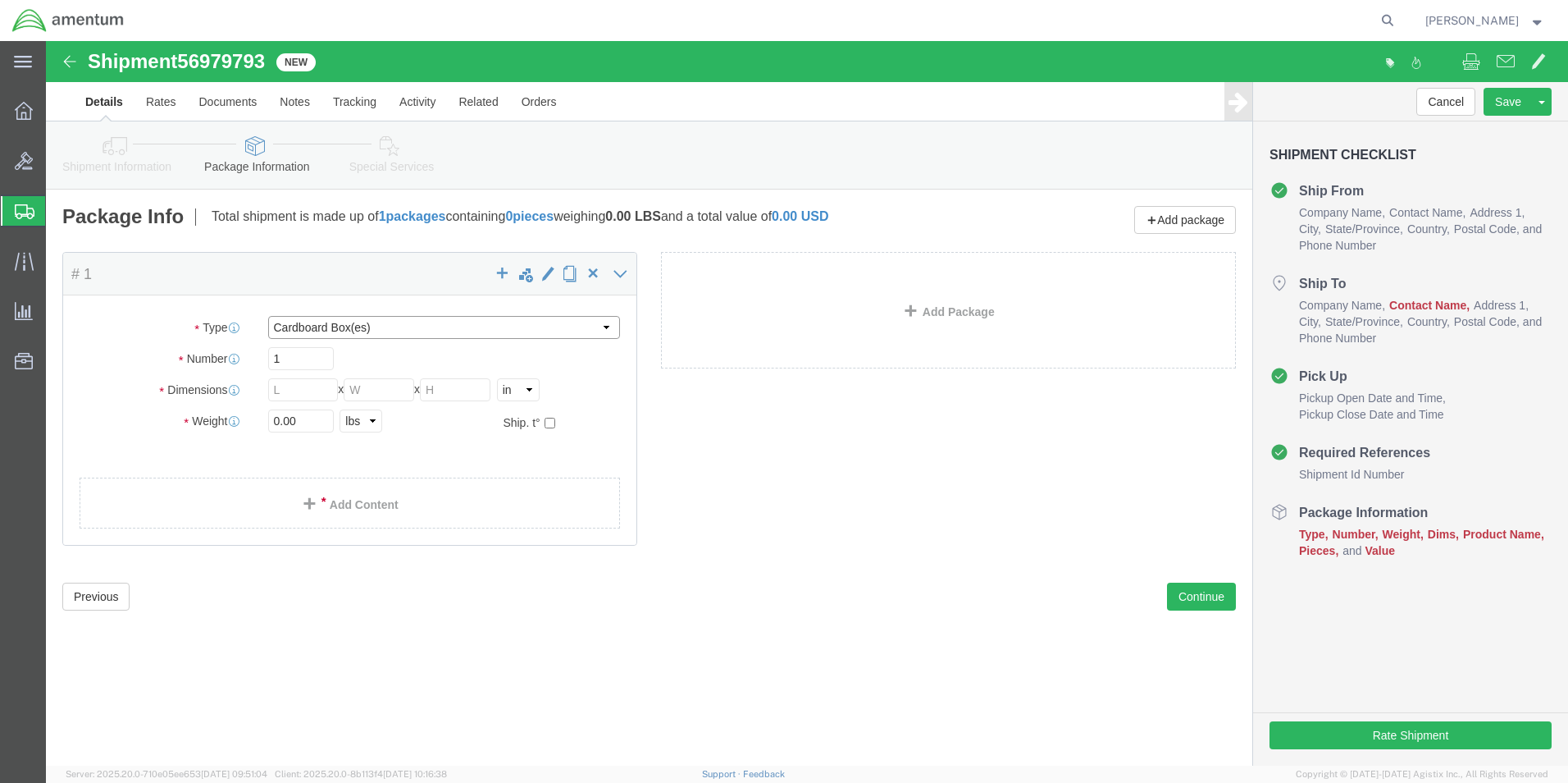
click select "Select BCK Boxes Bale(s) Basket(s) Bolt(s) Bottle(s) Buckets Bulk Bundle(s) Can…"
select select "ENV"
click select "Select BCK Boxes Bale(s) Basket(s) Bolt(s) Bottle(s) Buckets Bulk Bundle(s) Can…"
type input "9.50"
type input "12.50"
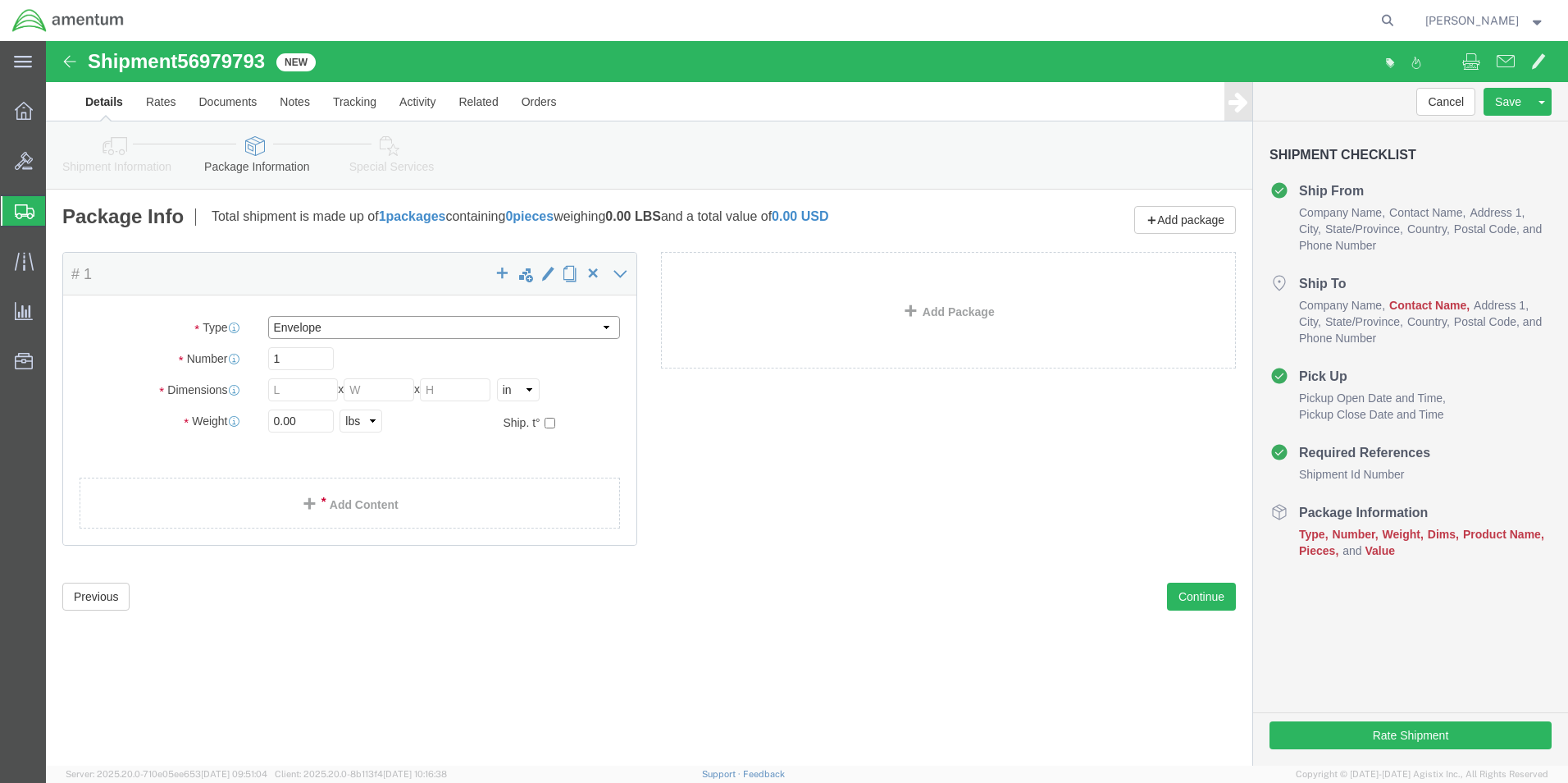
type input "0.25"
type input "1"
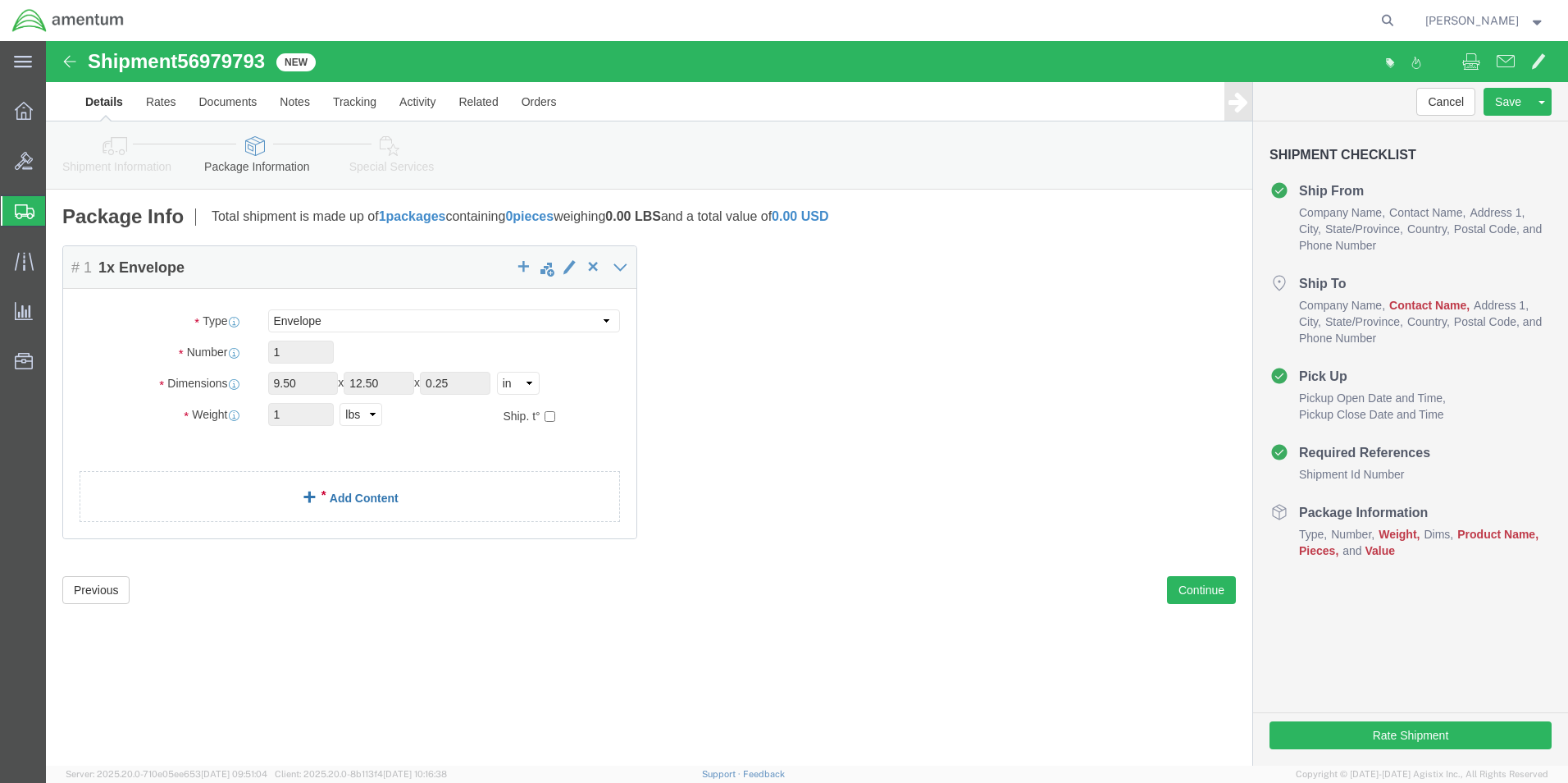
click link "Add Content"
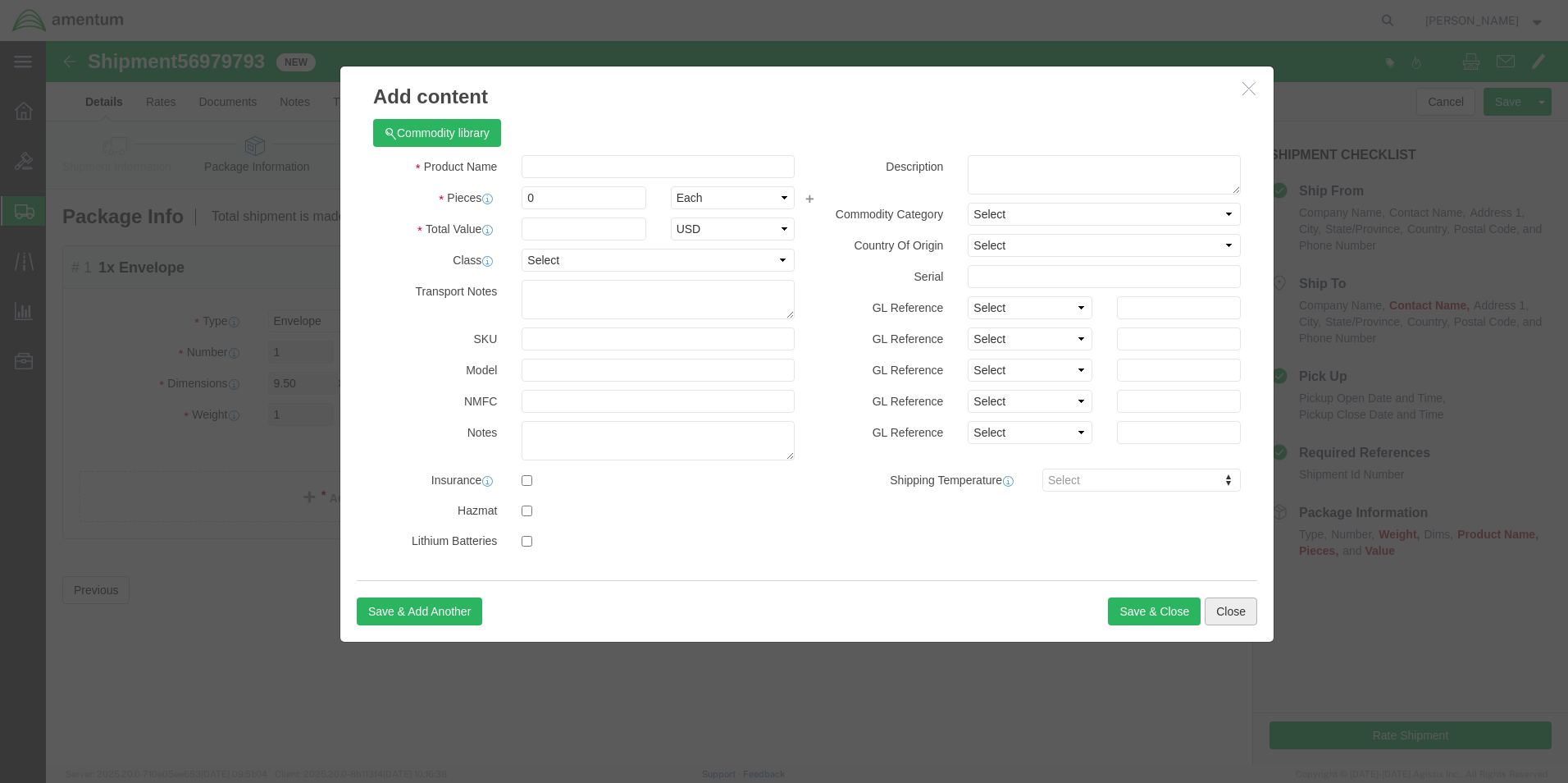
click button "Close"
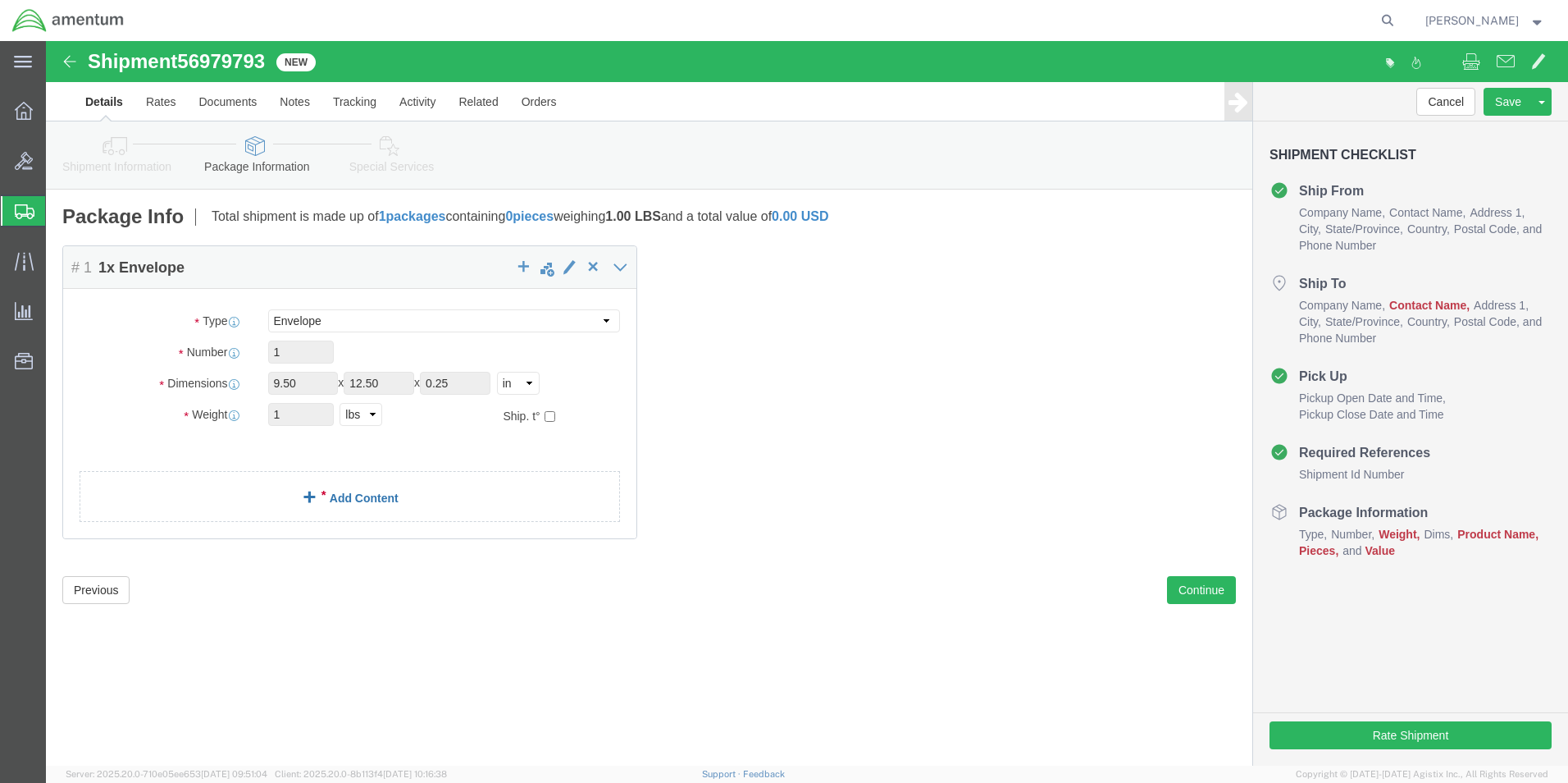
click link "Add Content"
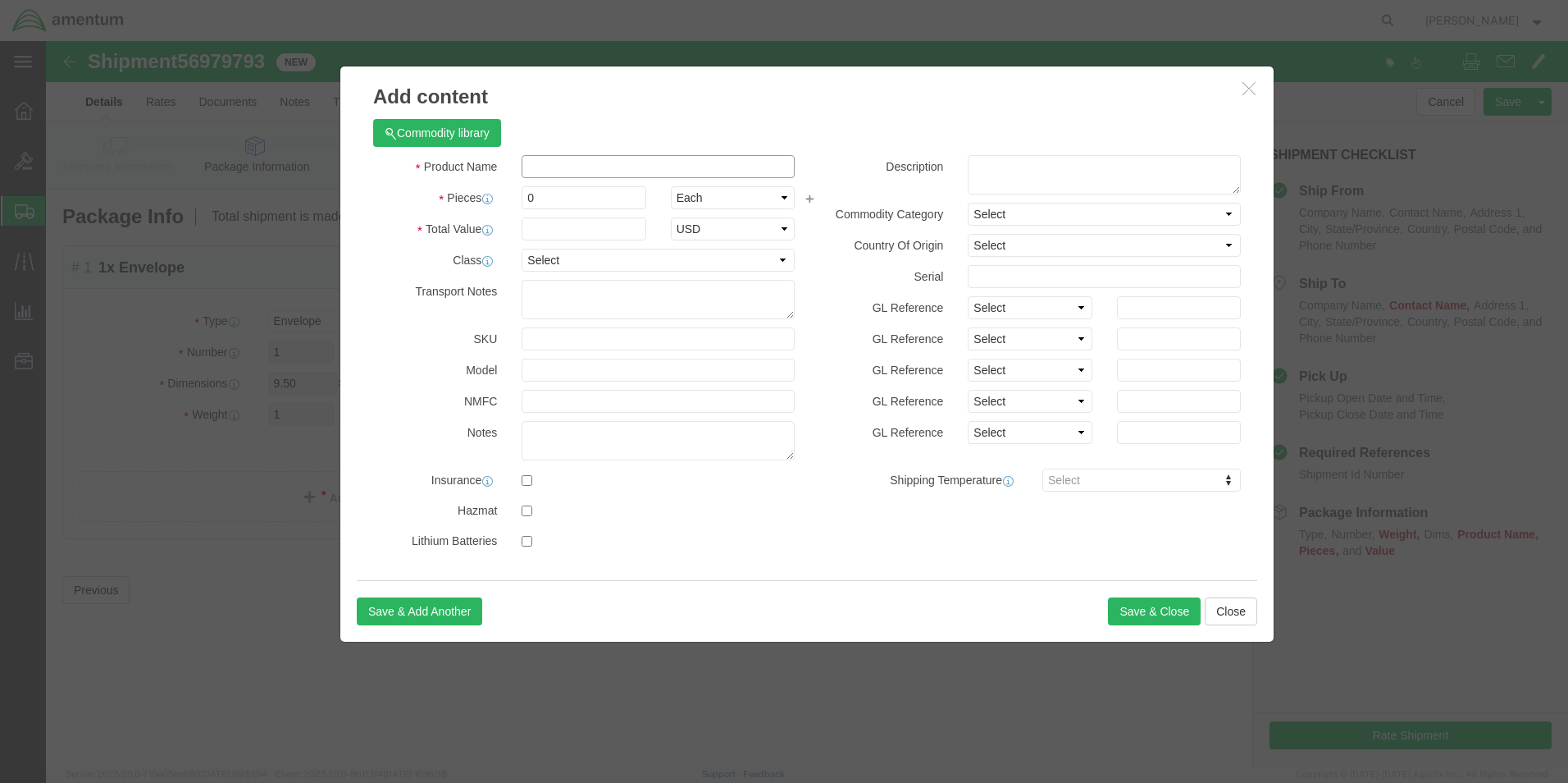
click input "text"
type input "DOCUMENTS"
click div "Commodity library"
click input "0"
click select "Select"
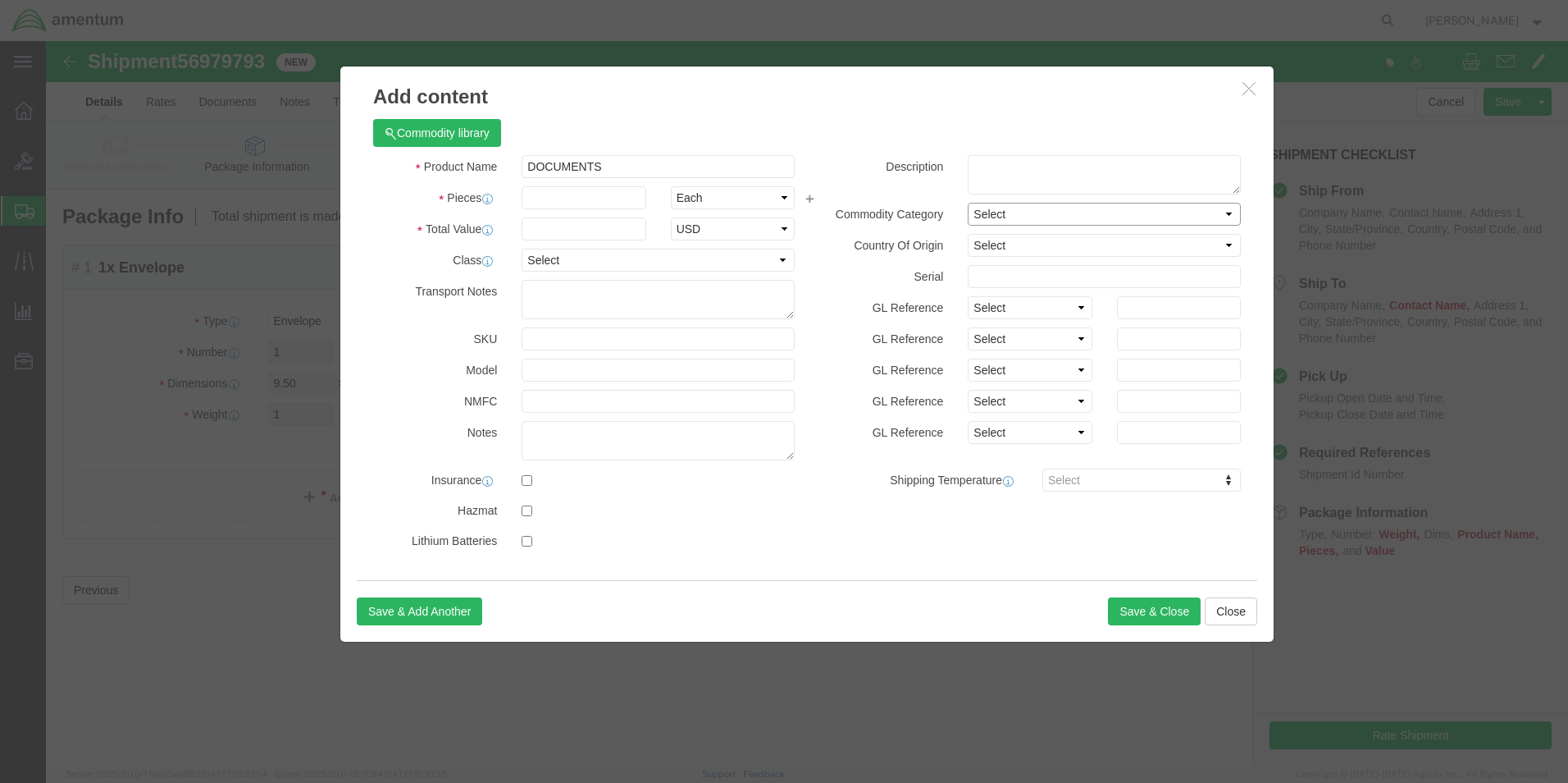
click select "Select"
click input "text"
type input "6"
click input "text"
click label "Country Of Origin"
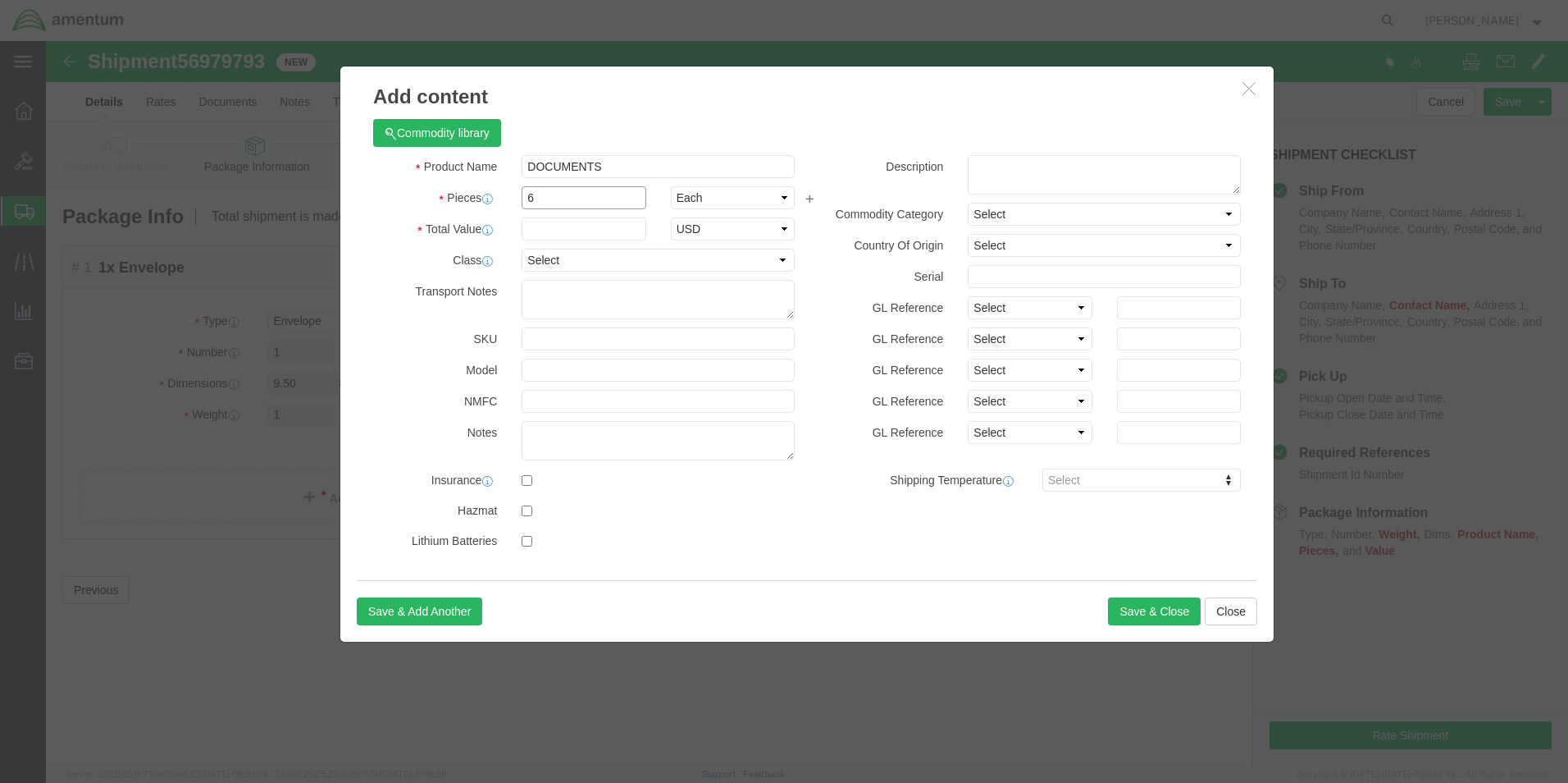
click input "6"
type input "1"
click label "Serial"
click input "text"
type input "1"
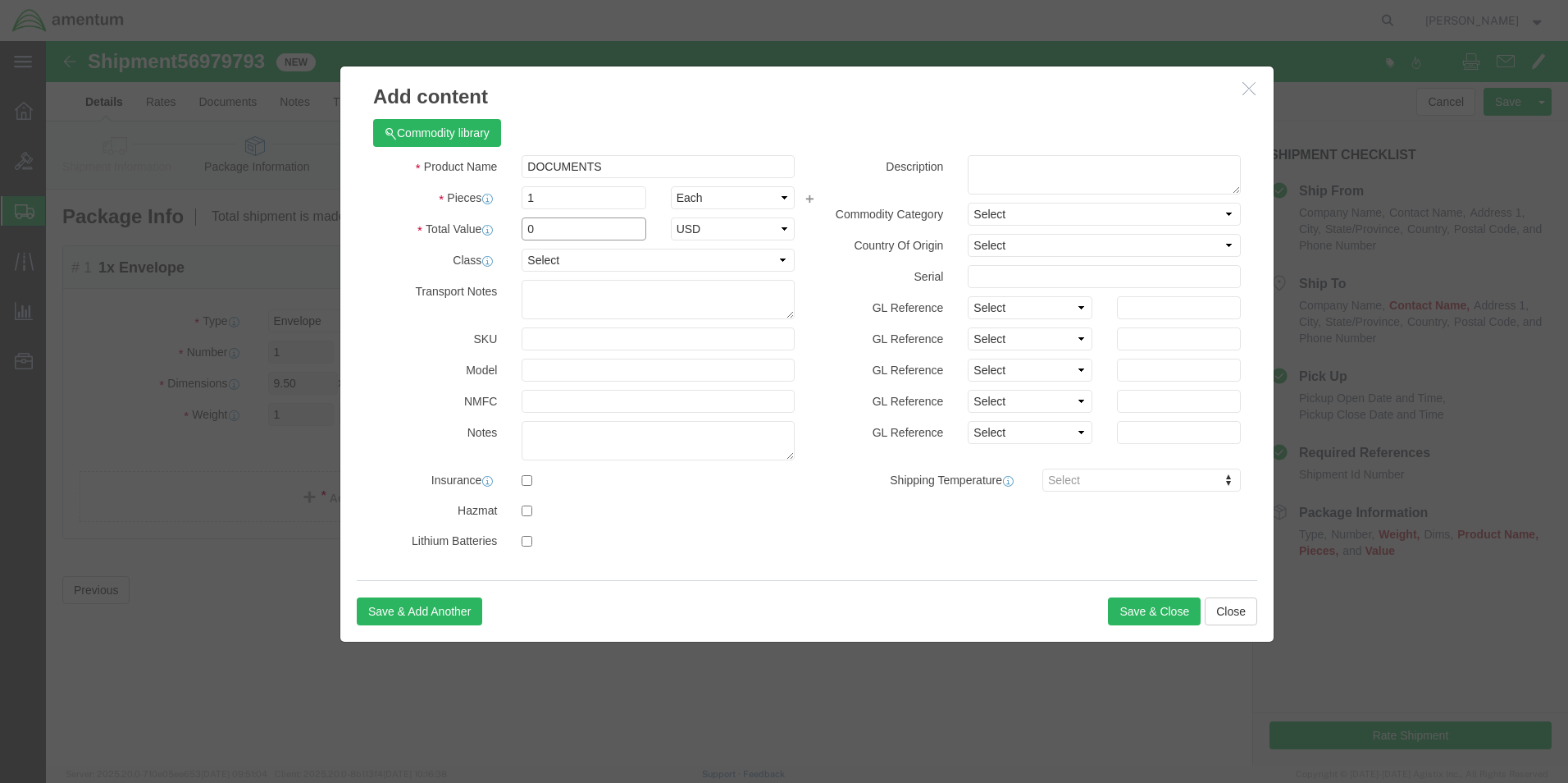
type input "0"
click div "Description Commodity Category Select Country Of Origin Select [GEOGRAPHIC_DATA…"
click input "0"
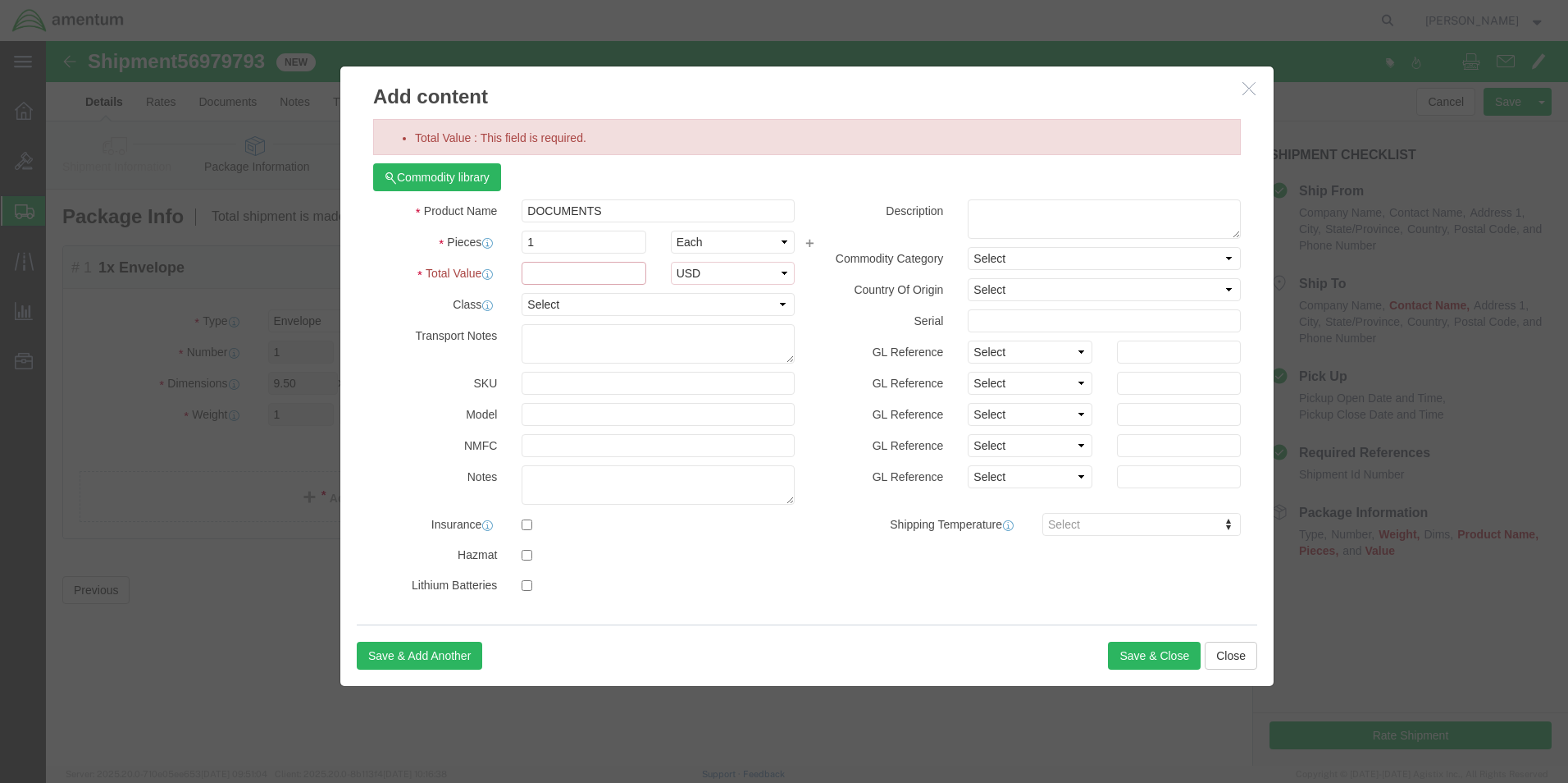
type input "0"
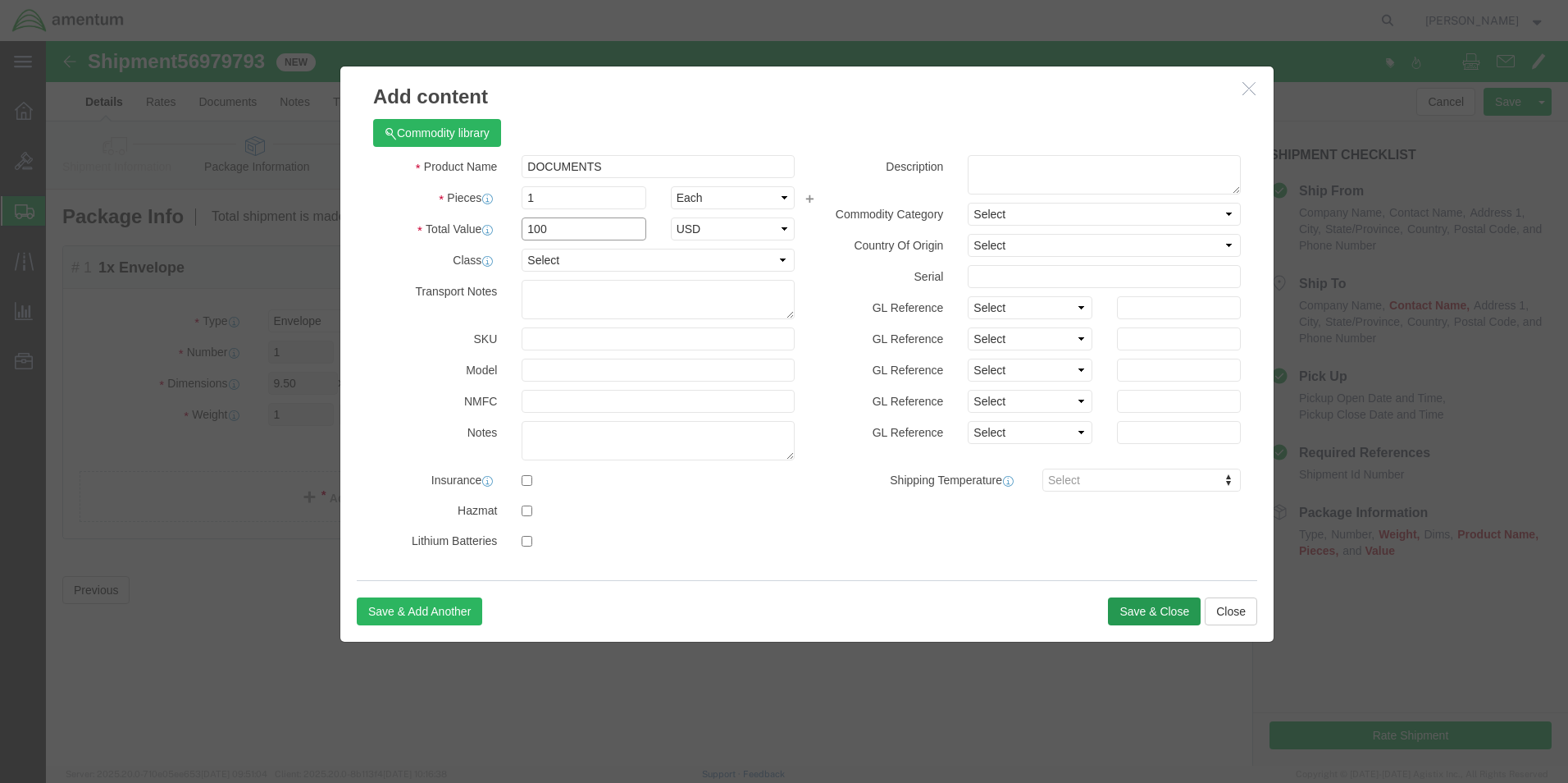
type input "100"
click button "Save & Close"
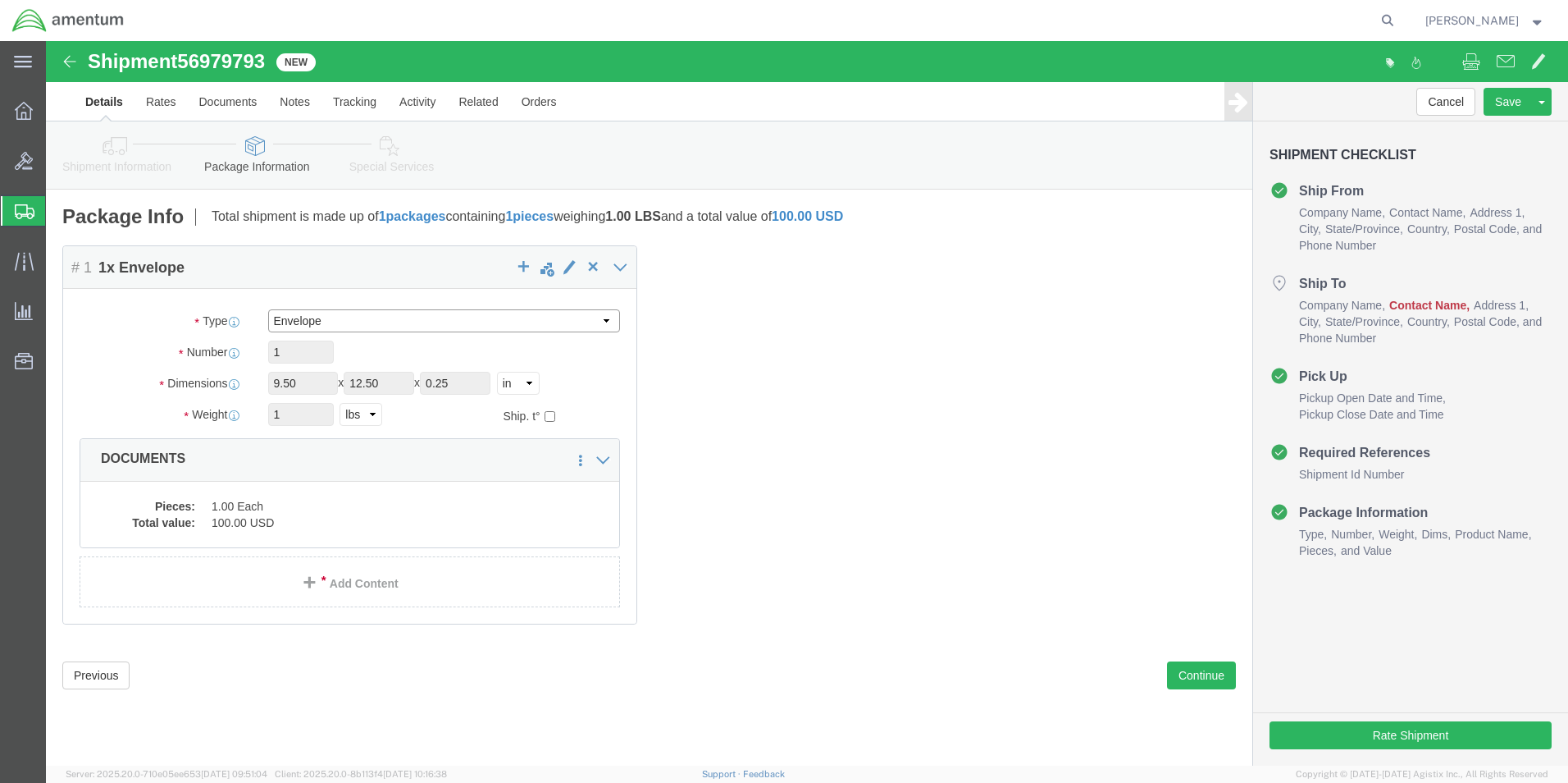
click select "Select BCK Boxes Bale(s) Basket(s) Bolt(s) Bottle(s) Buckets Bulk Bundle(s) Can…"
click div "Package Content # 1 1 x Envelope Package Type Select BCK Boxes Bale(s) Basket(s…"
click button "Previous"
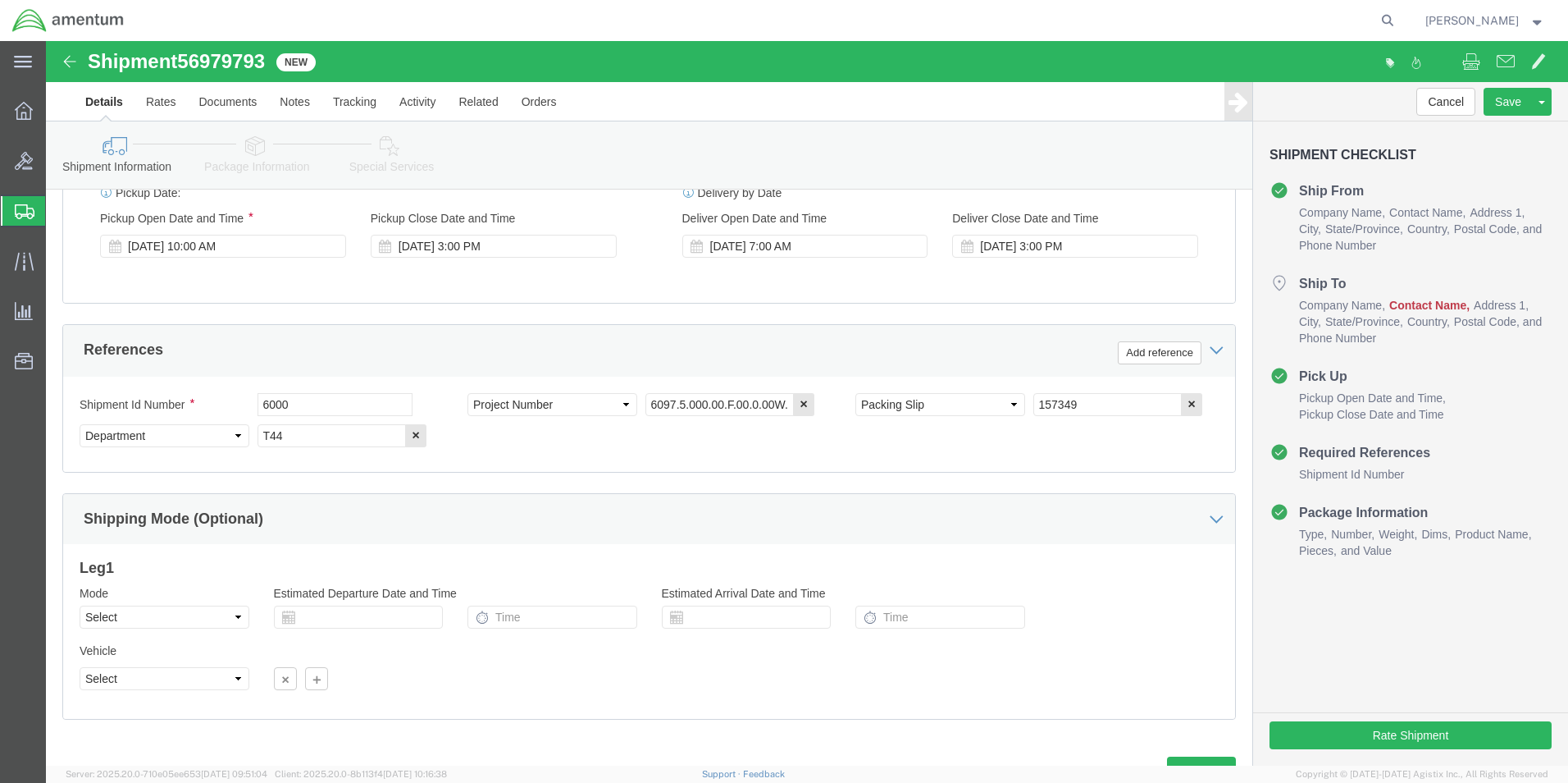
scroll to position [716, 0]
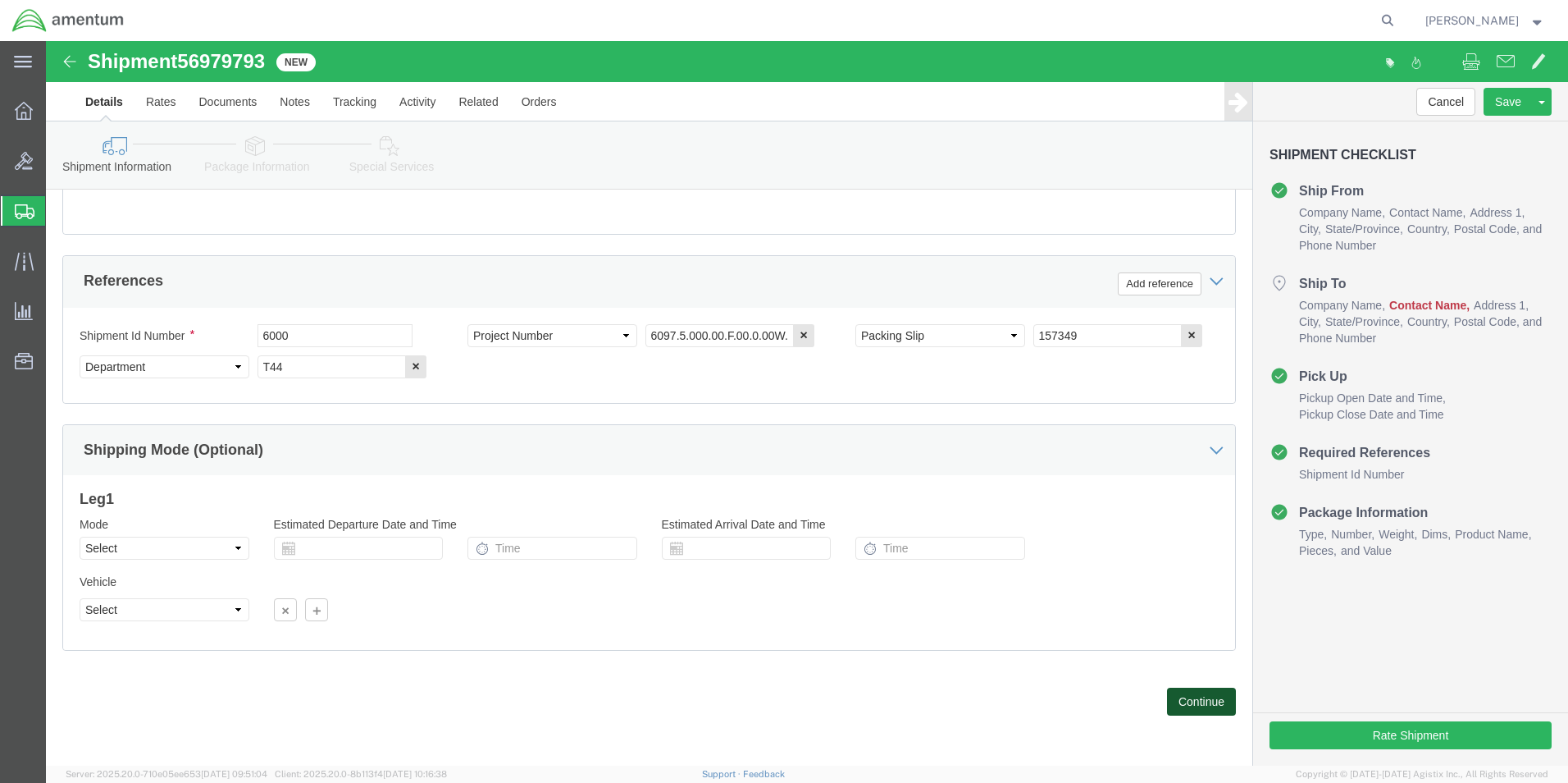
click button "Continue"
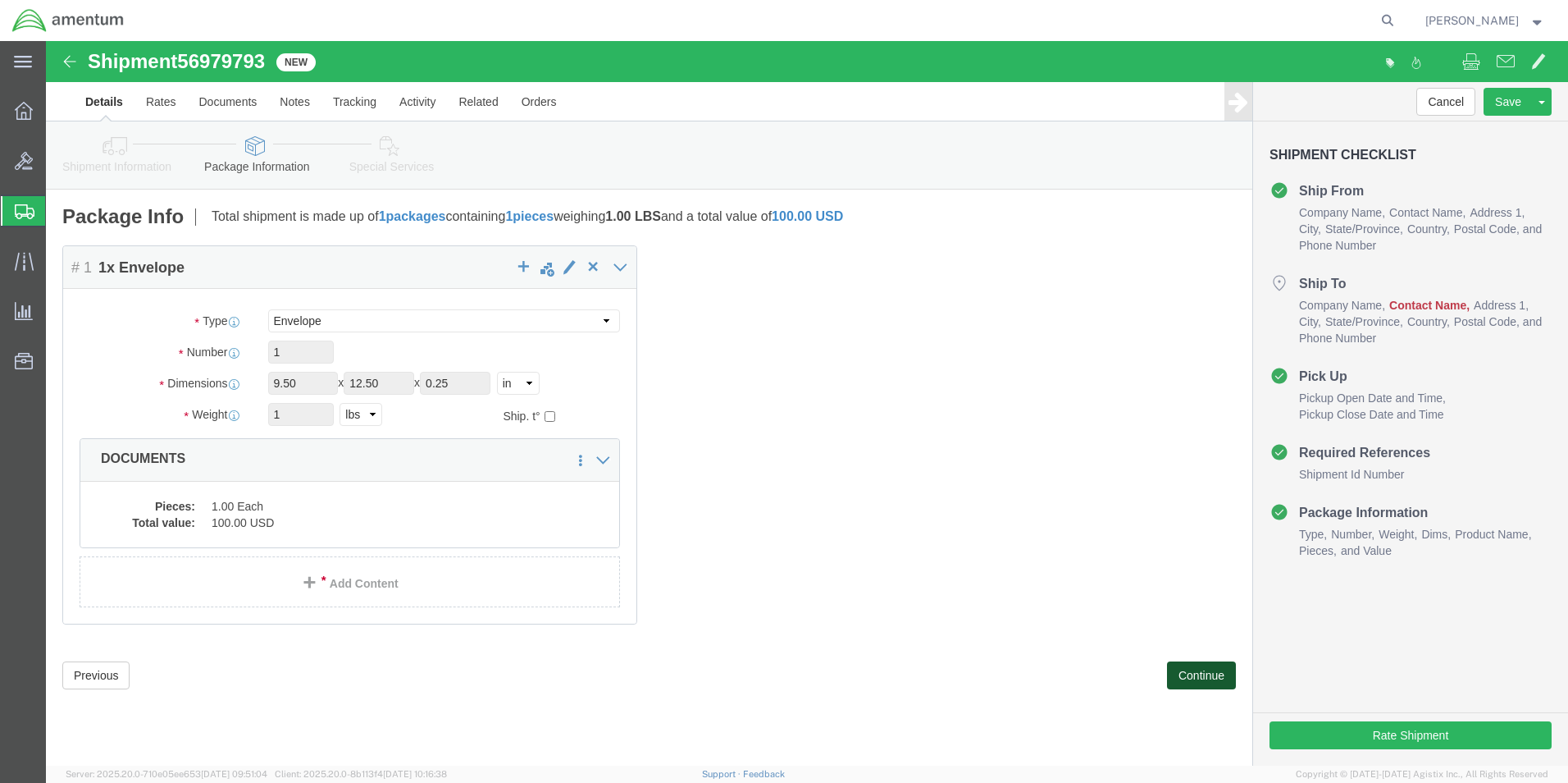
scroll to position [0, 0]
click link "Add Content"
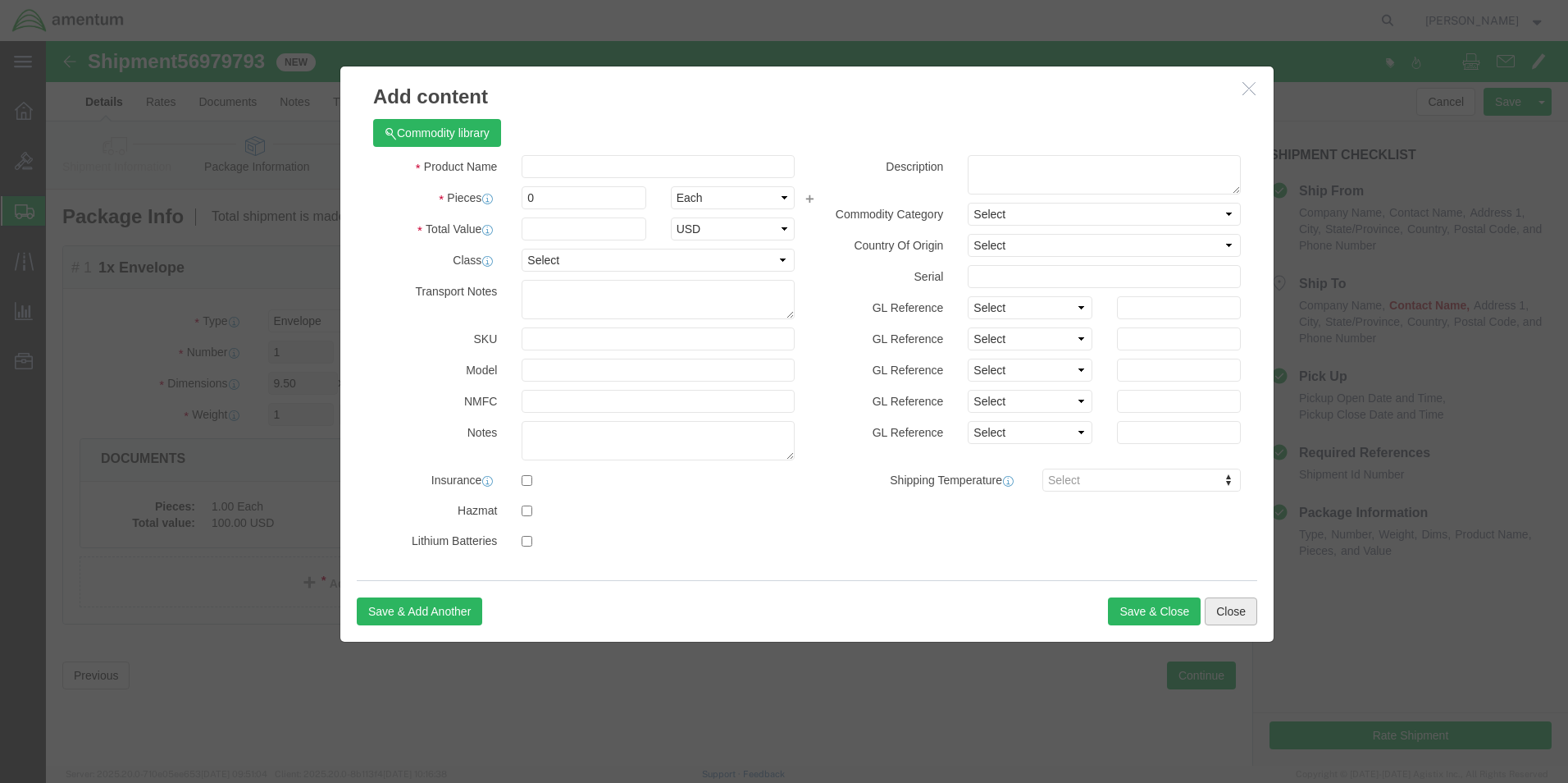
click button "Close"
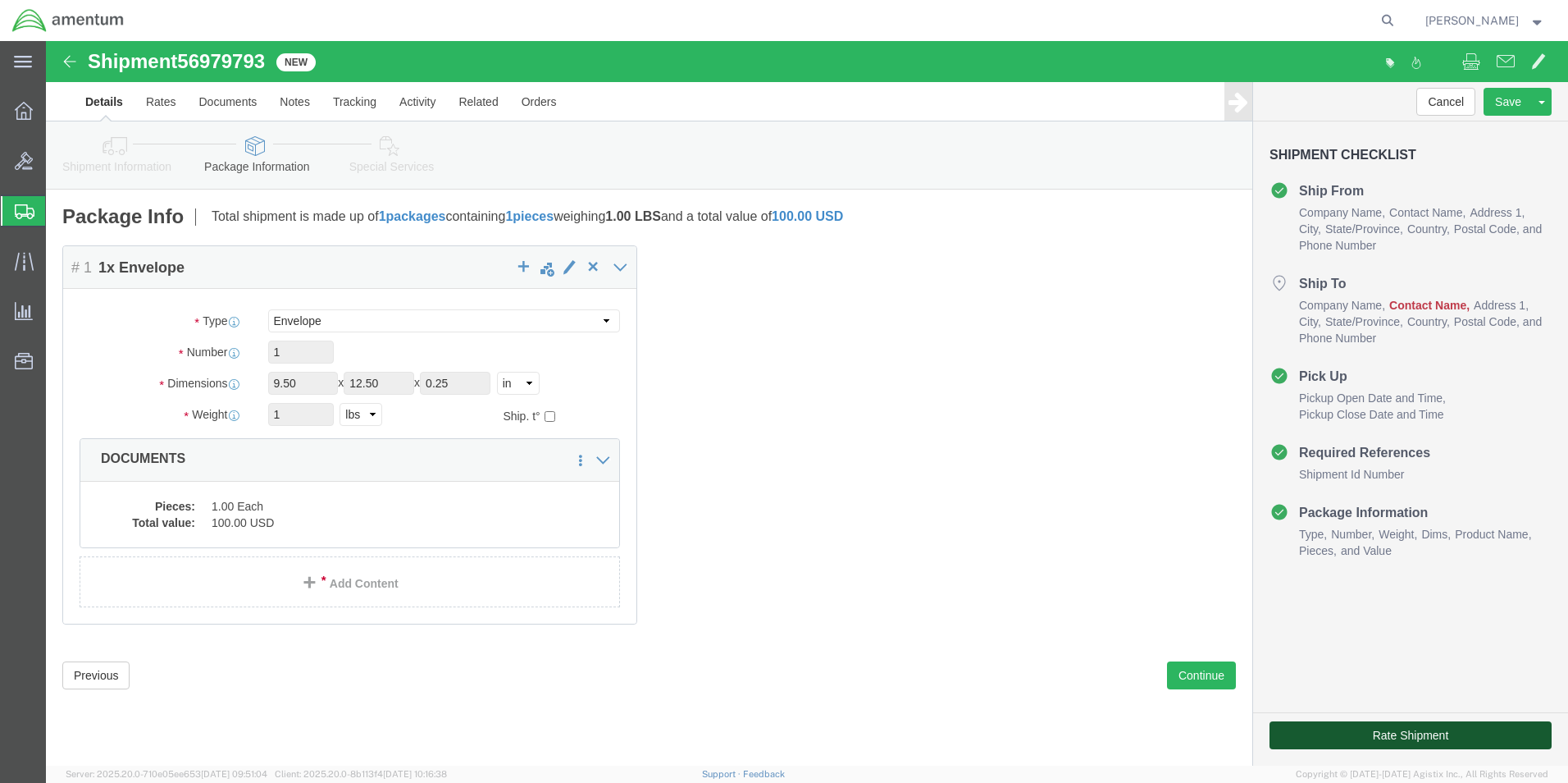
click button "Rate Shipment"
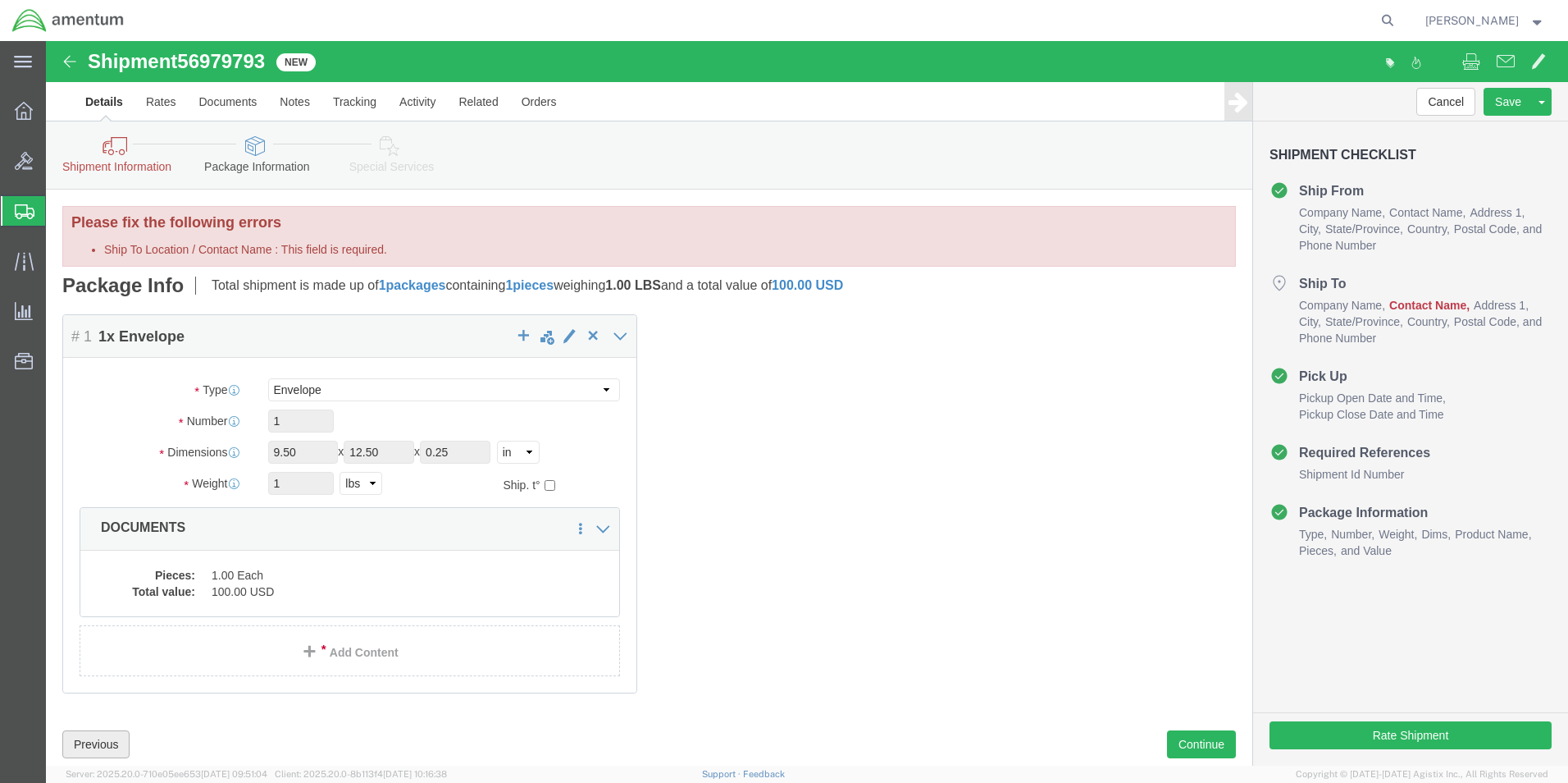
click button "Previous"
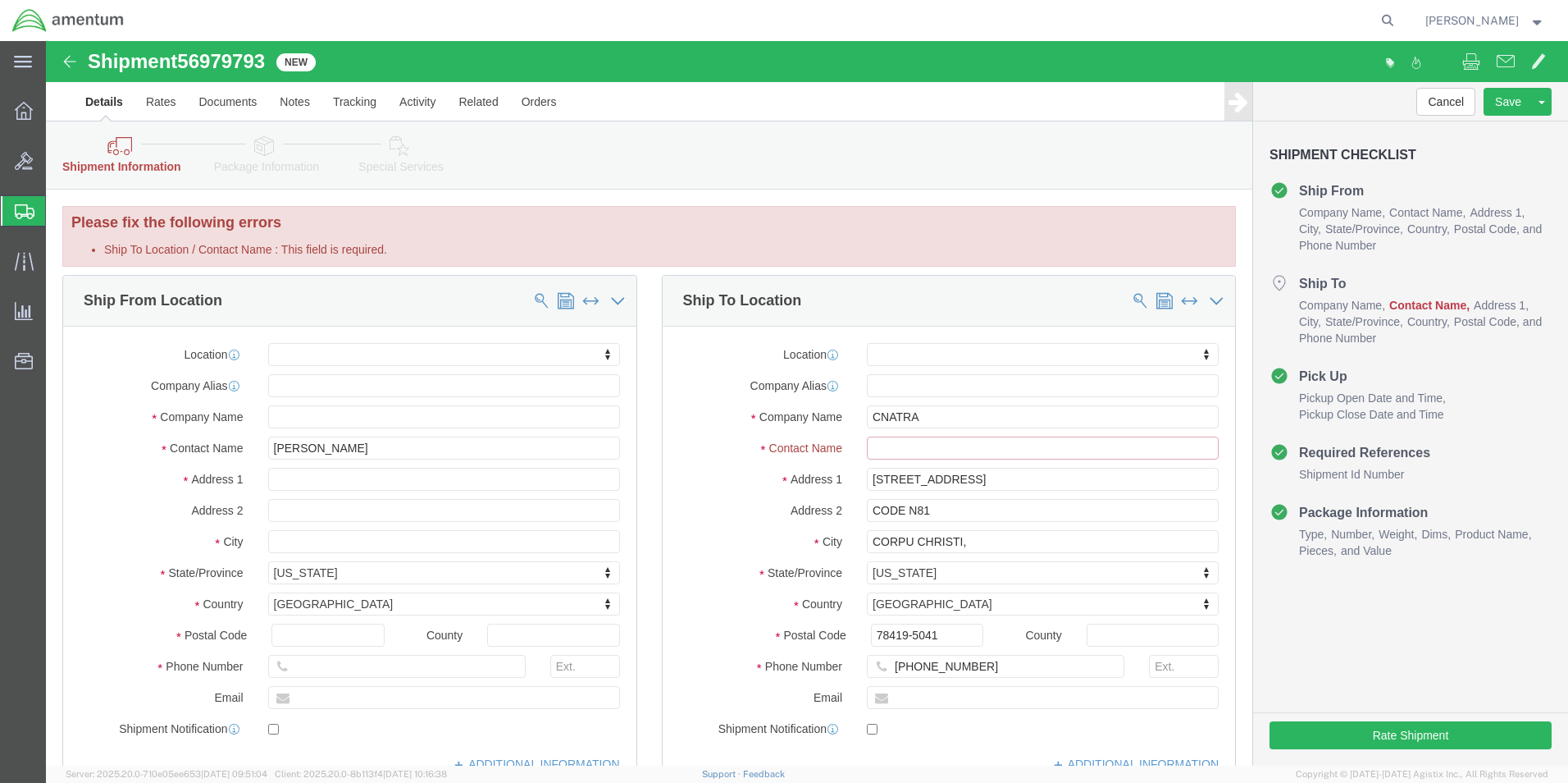
click input "Ship To Location / Contact Name : This field is required."
click button "Cancel"
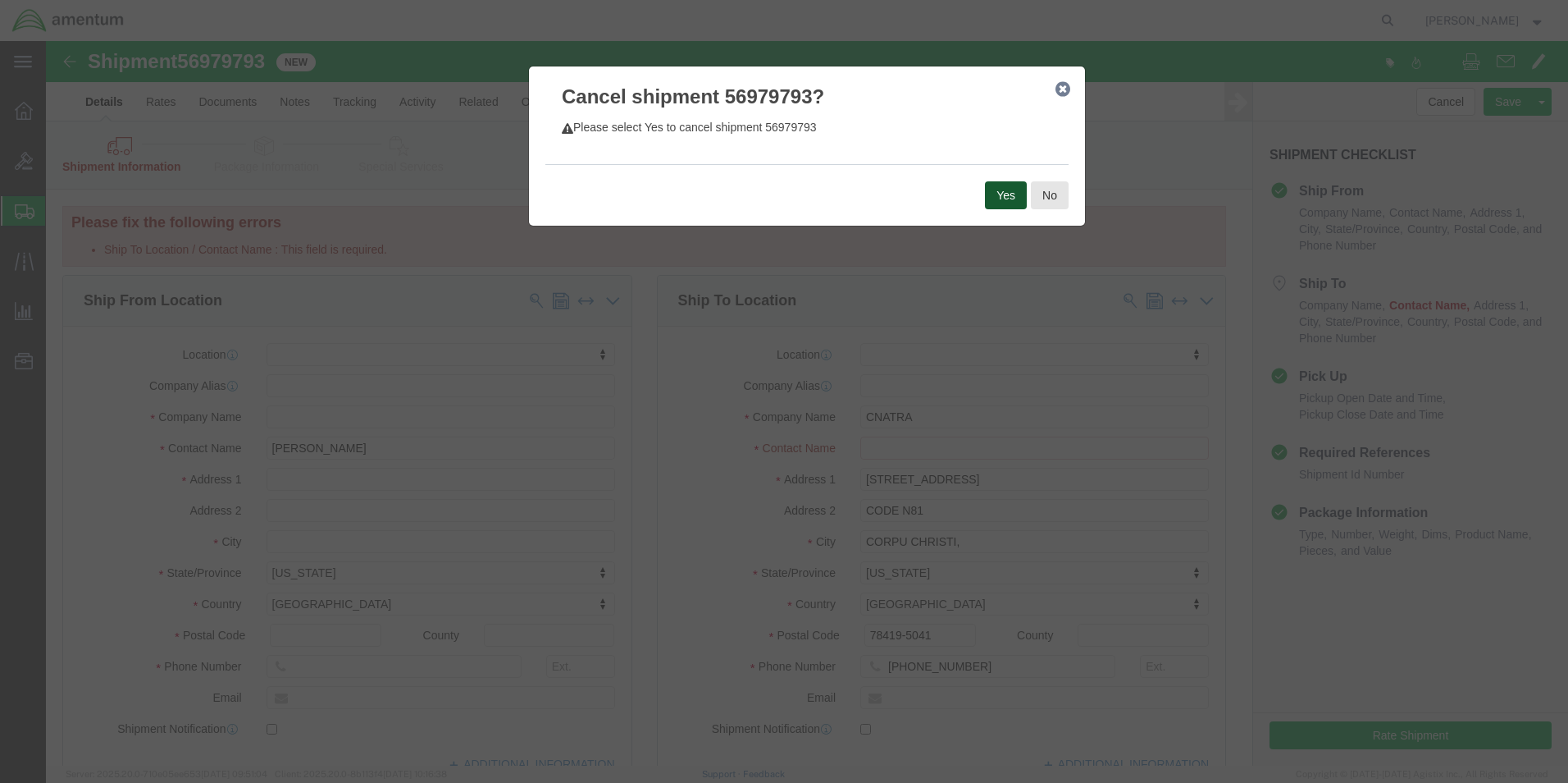
click button "Yes"
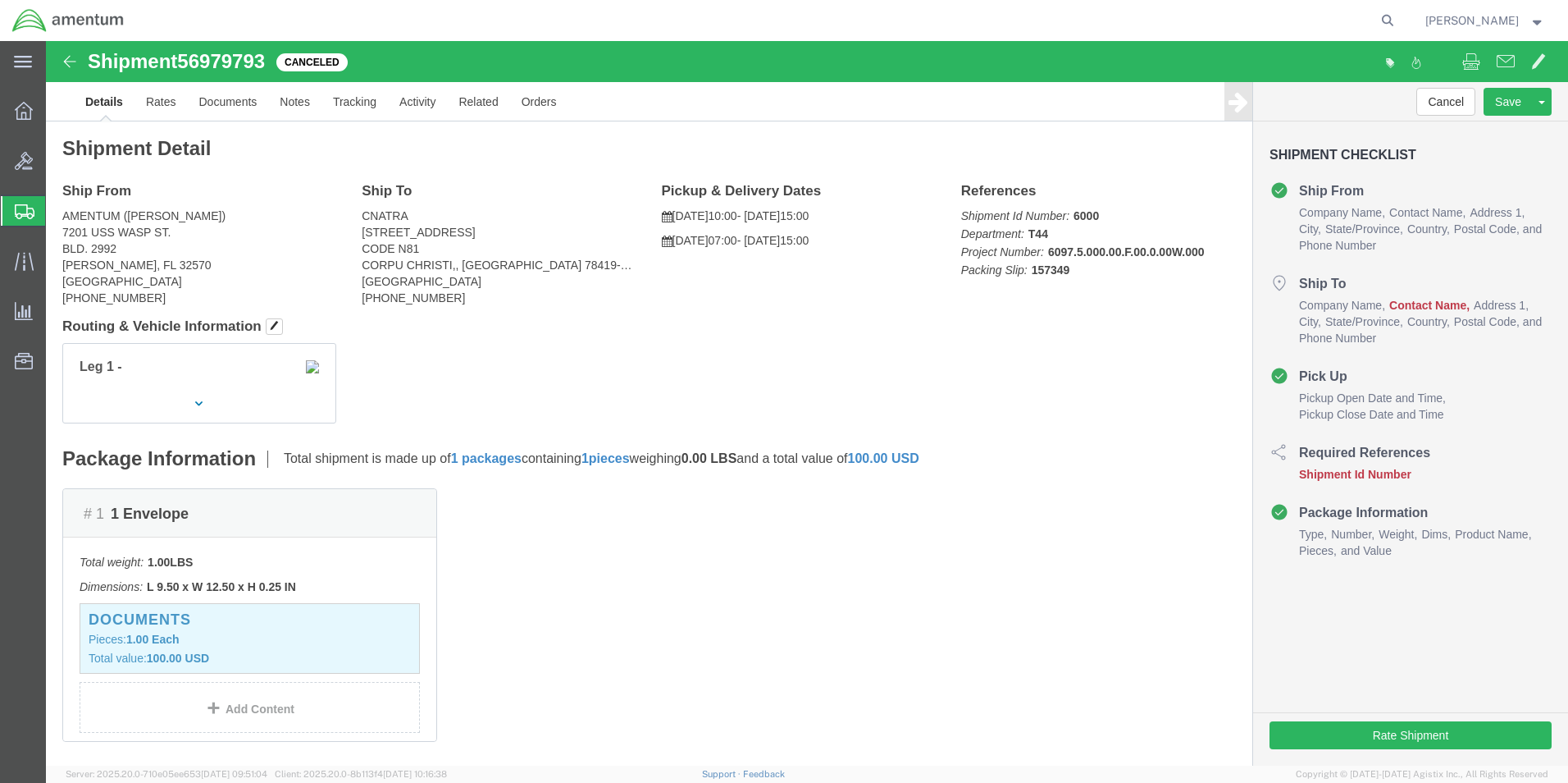
click at [0, 0] on span "Create Shipment" at bounding box center [0, 0] width 0 height 0
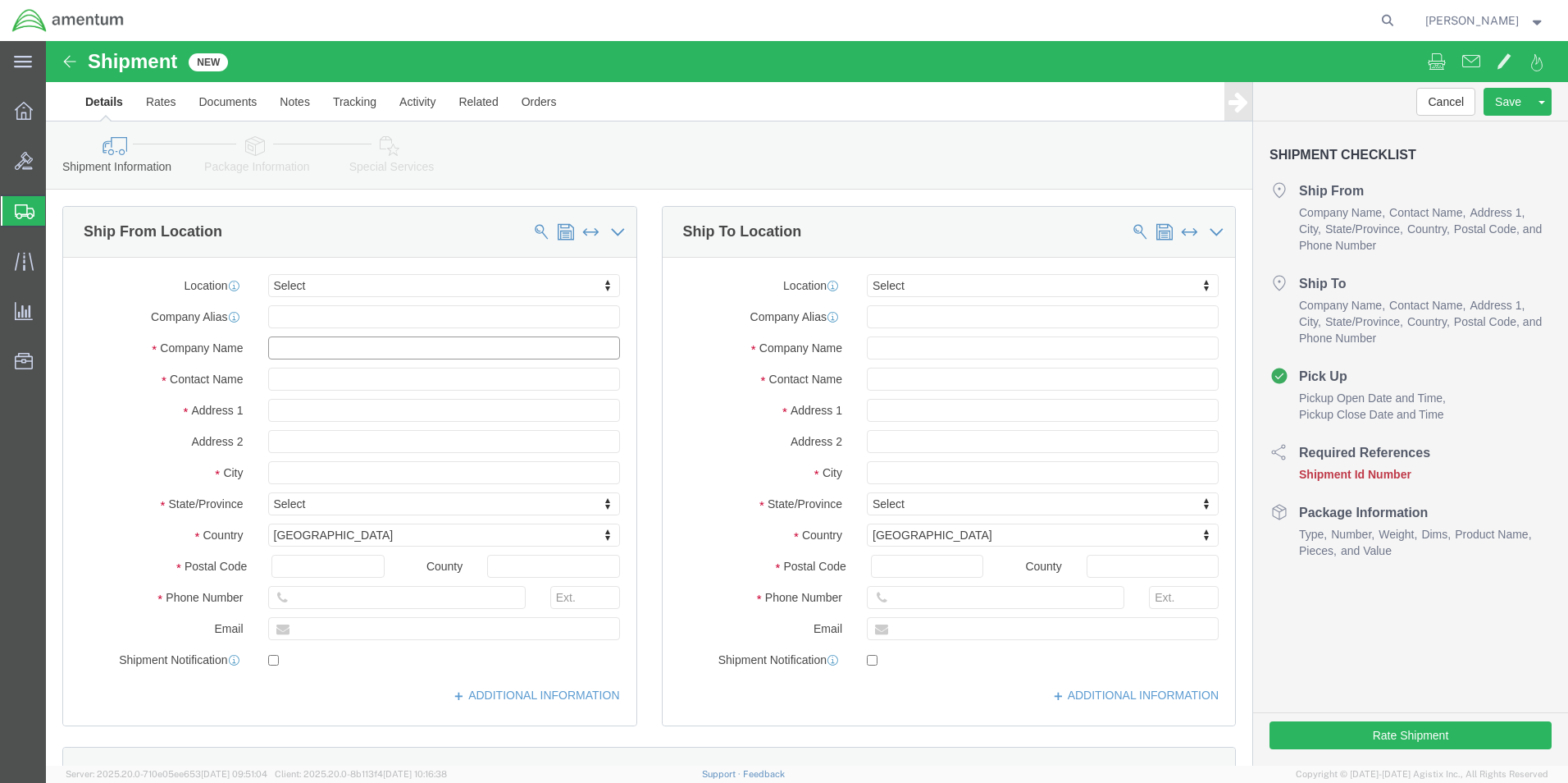
click input "text"
